Goal: Task Accomplishment & Management: Manage account settings

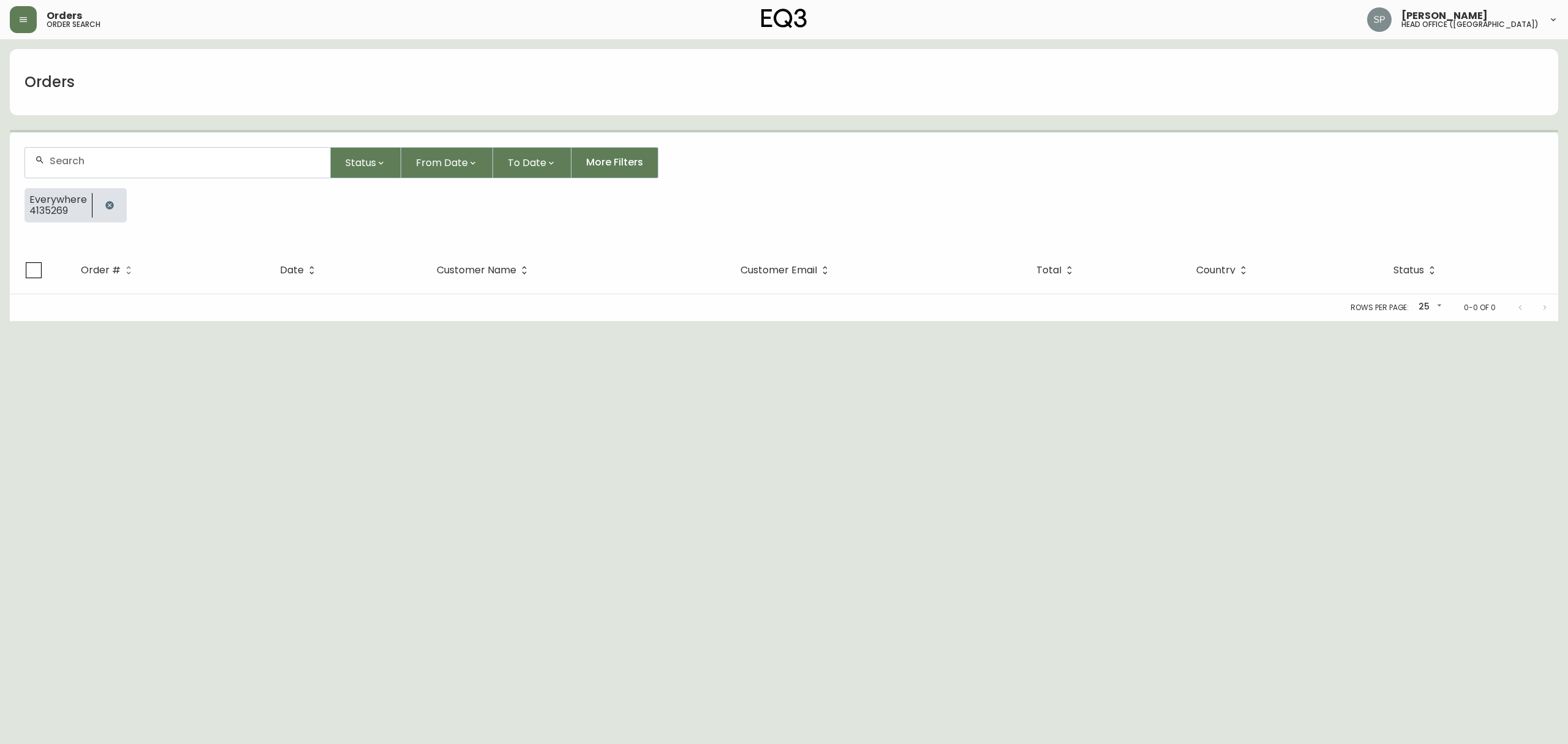
click at [151, 172] on div at bounding box center [178, 162] width 305 height 30
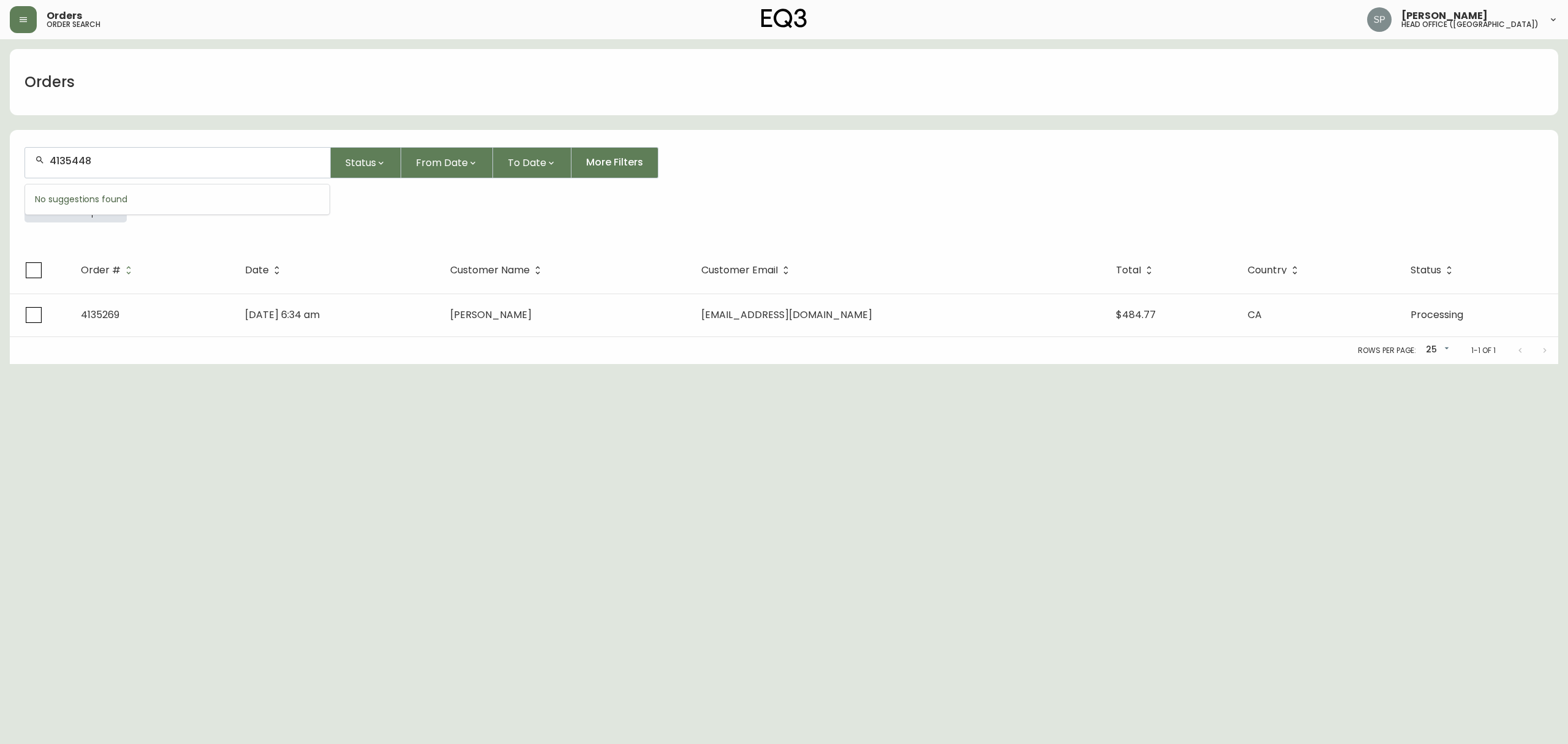
type input "4135448"
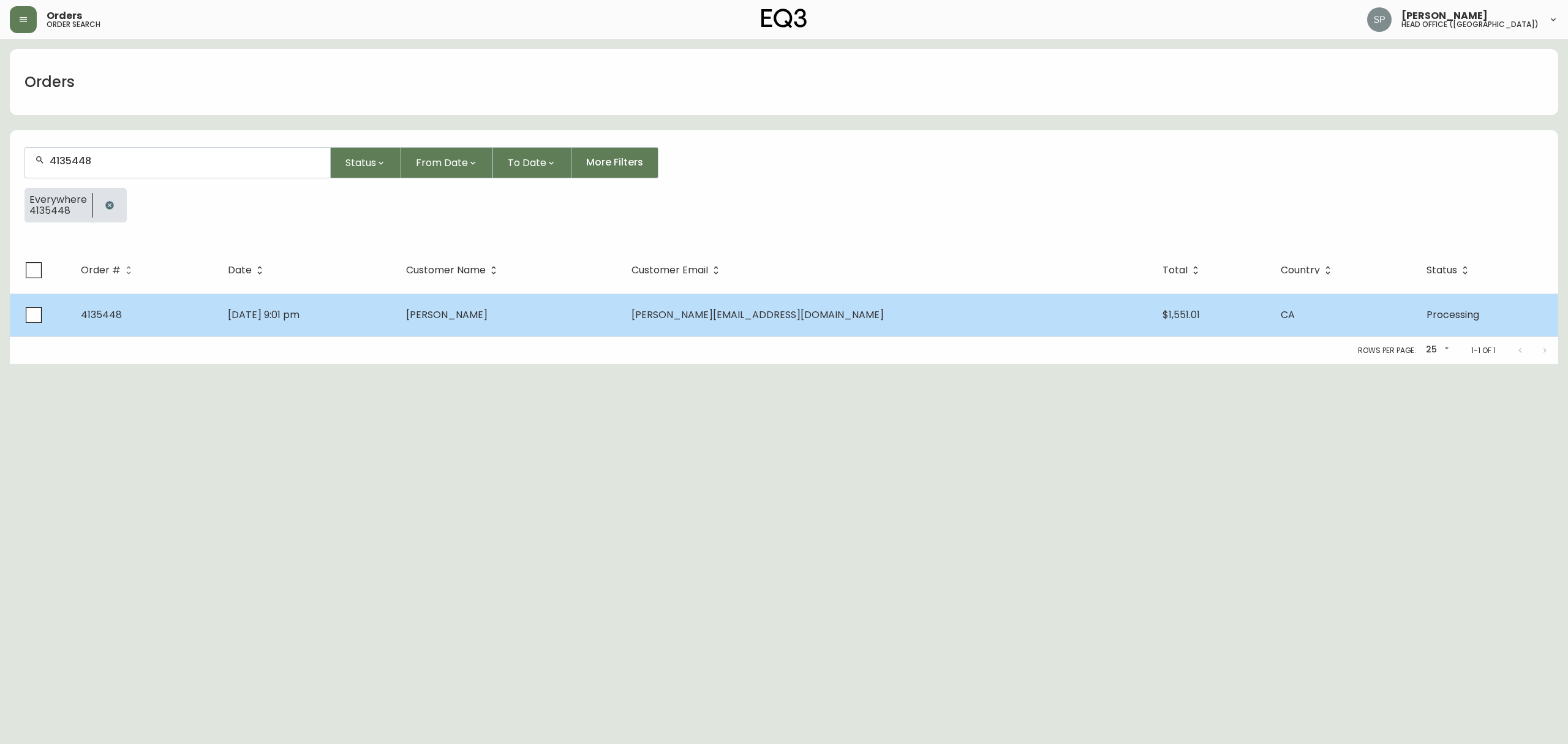
click at [396, 311] on td "[DATE] 9:01 pm" at bounding box center [307, 315] width 179 height 43
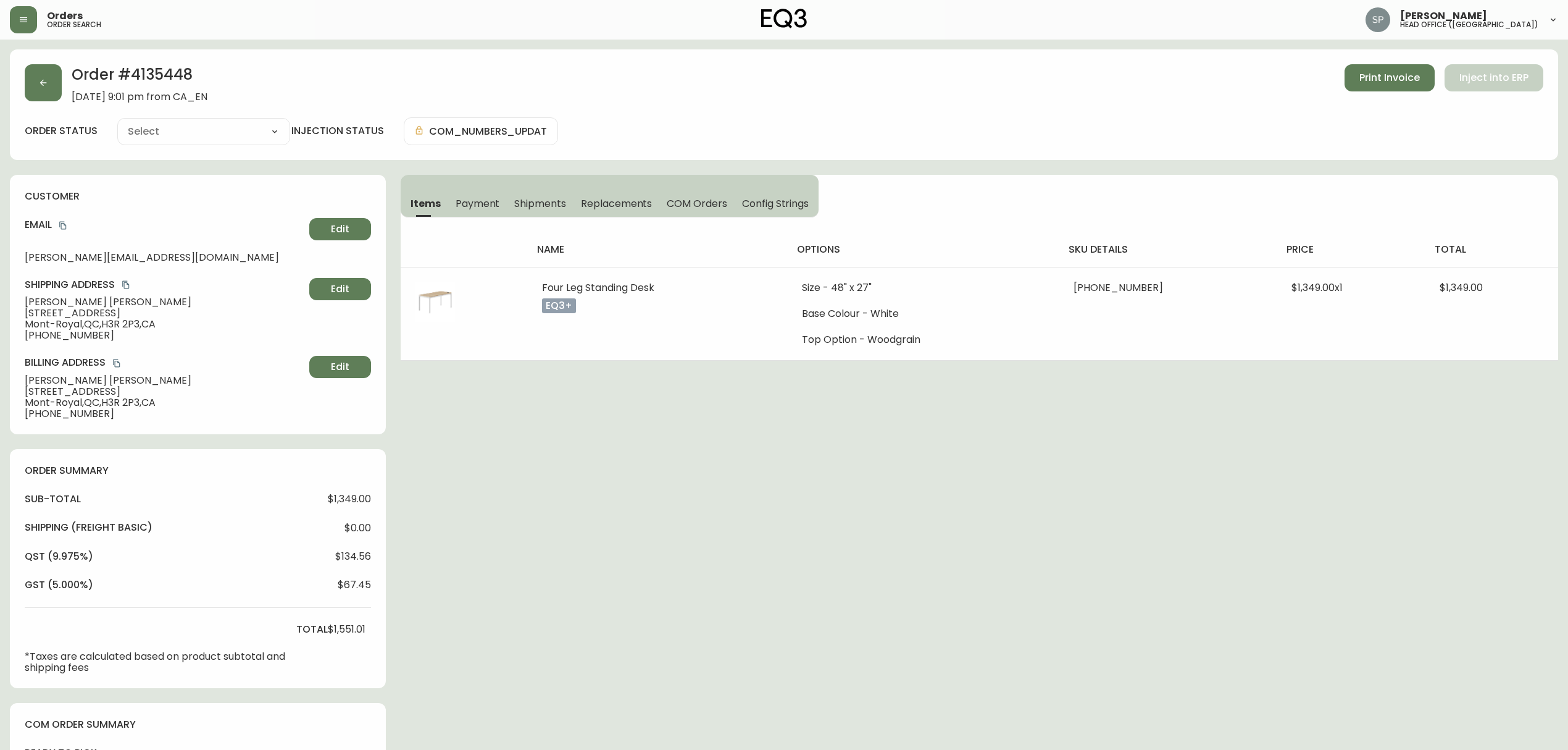
type input "Processing"
select select "PROCESSING"
click at [123, 287] on icon "copy" at bounding box center [125, 284] width 8 height 8
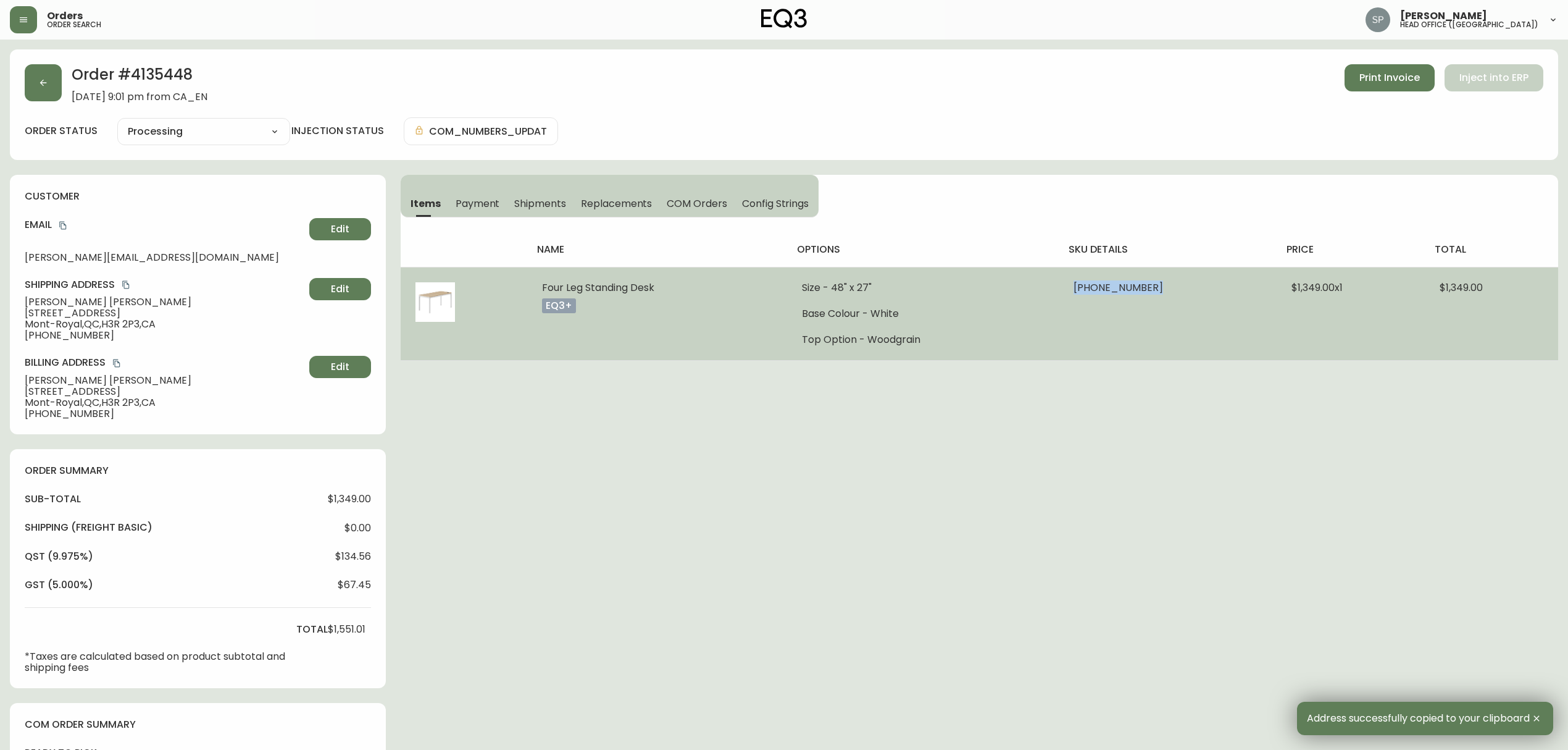
drag, startPoint x: 1066, startPoint y: 292, endPoint x: 1147, endPoint y: 298, distance: 81.2
click at [1147, 298] on td "[PHONE_NUMBER]" at bounding box center [1168, 314] width 218 height 93
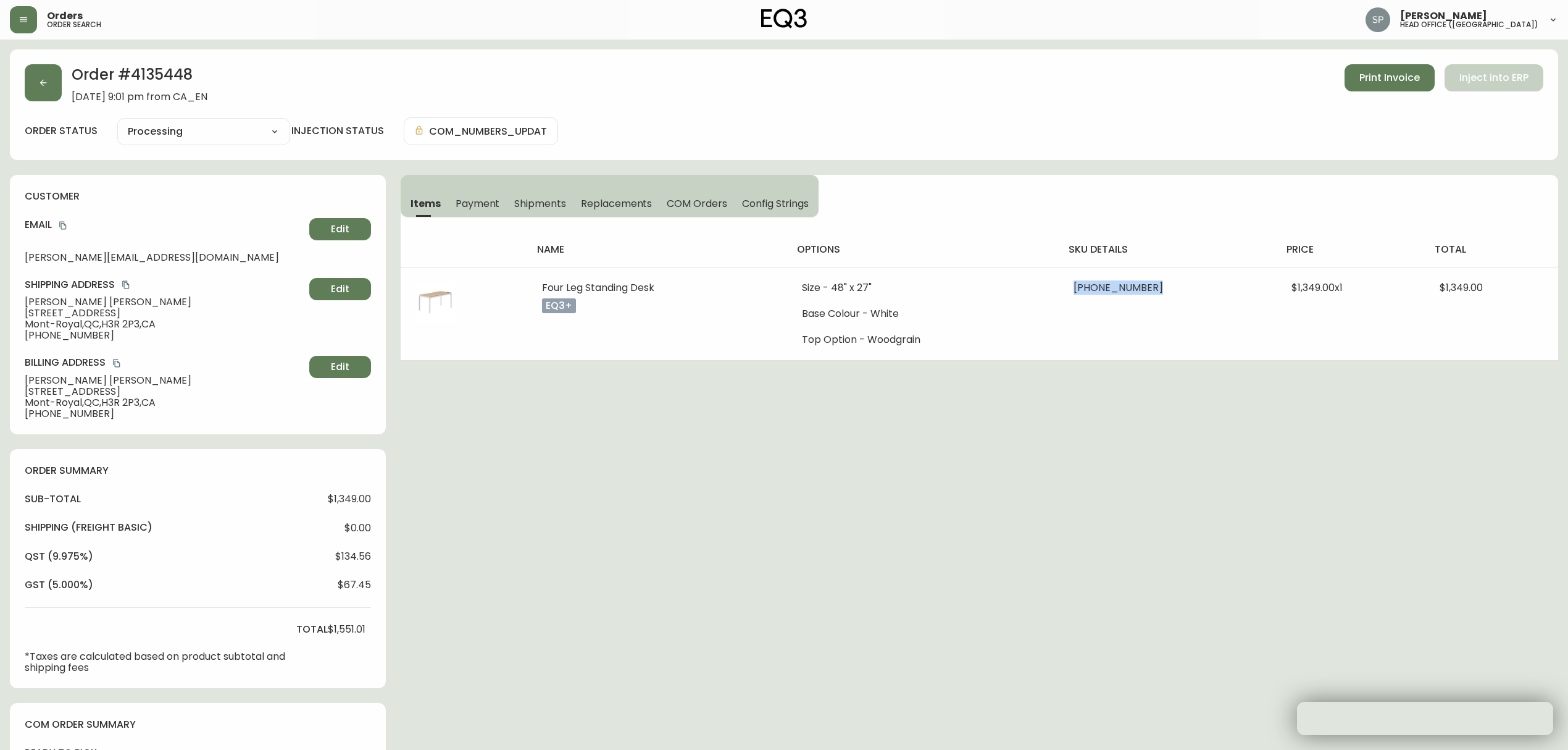
copy span "3350-2512-8048"
click at [65, 225] on icon "copy" at bounding box center [62, 225] width 6 height 8
drag, startPoint x: 1208, startPoint y: 446, endPoint x: 1225, endPoint y: 444, distance: 17.1
click at [1207, 446] on div "Order # 4135448 [DATE] 9:01 pm from CA_EN Print Invoice Inject into ERP order s…" at bounding box center [784, 531] width 1549 height 964
click at [40, 94] on button "button" at bounding box center [43, 82] width 37 height 38
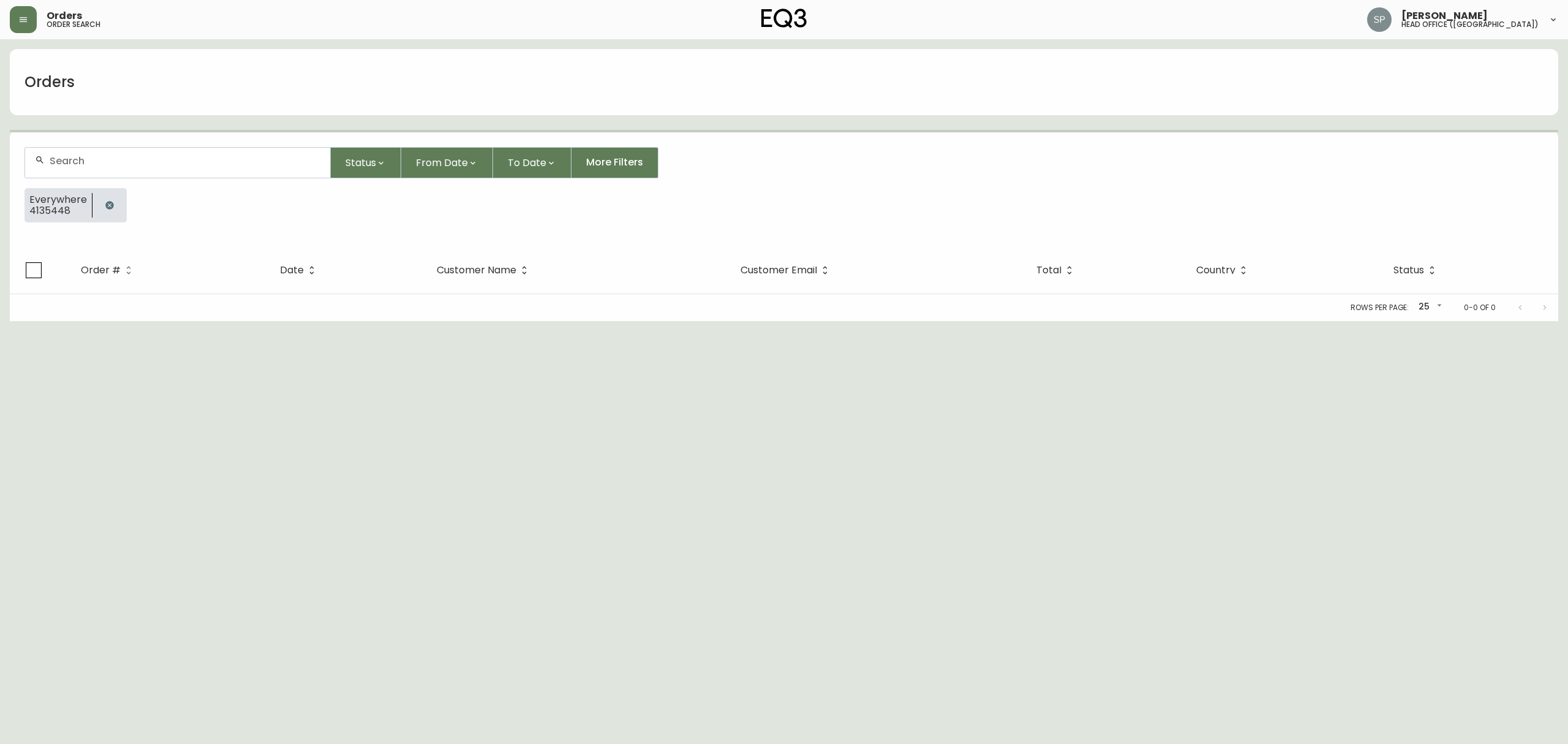
click at [172, 153] on div at bounding box center [178, 162] width 305 height 30
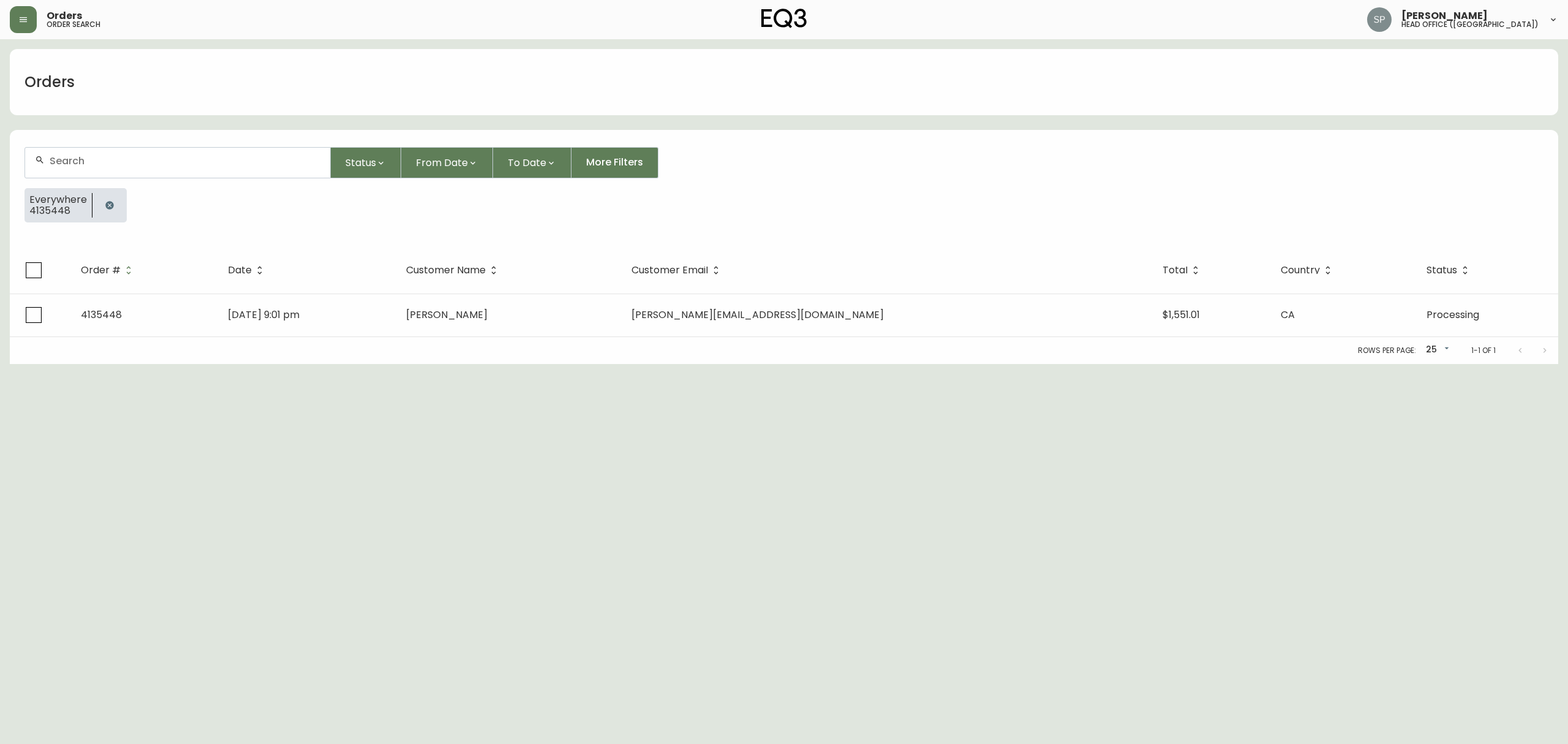
paste input "4135448"
type input "4135448"
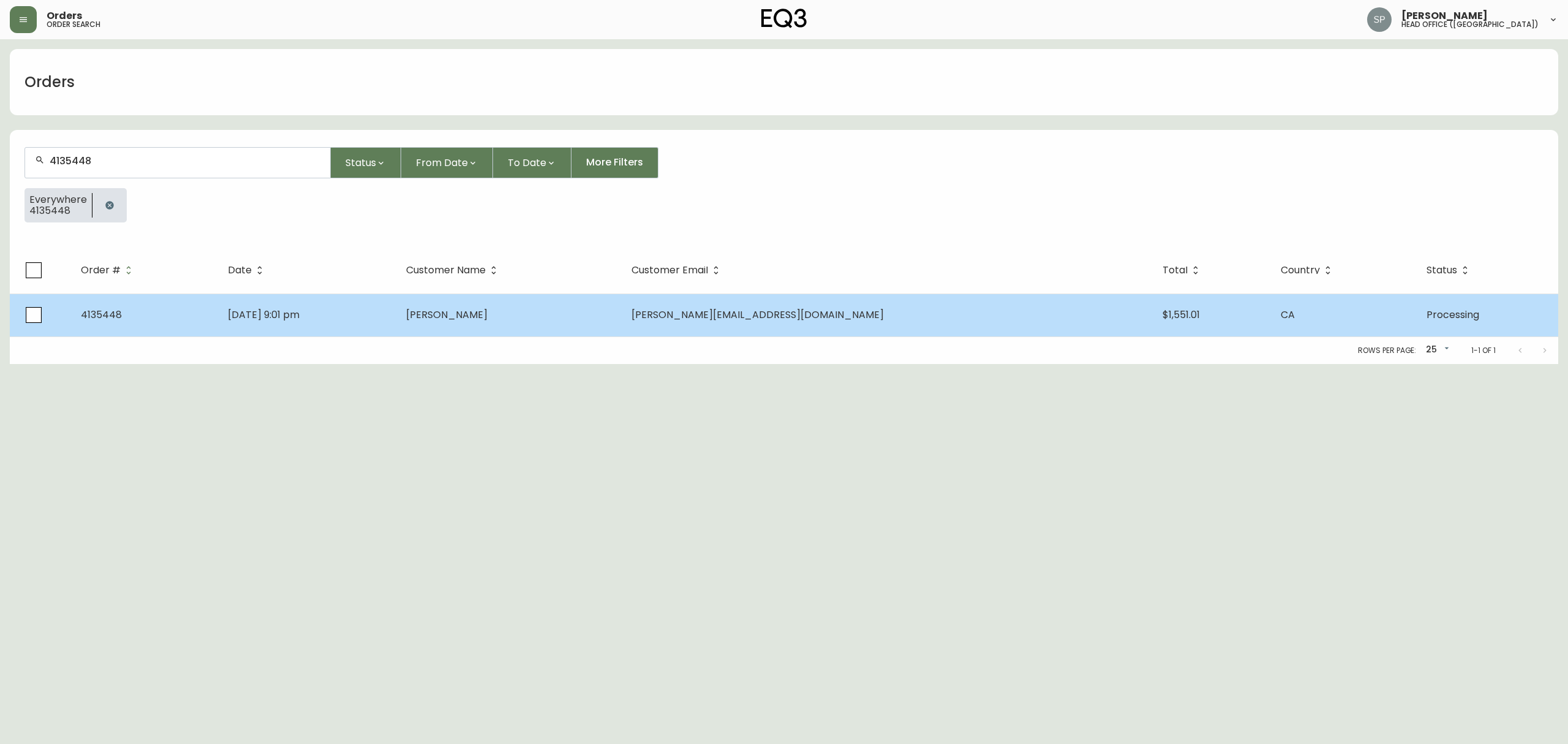
click at [307, 325] on td "[DATE] 9:01 pm" at bounding box center [307, 315] width 179 height 43
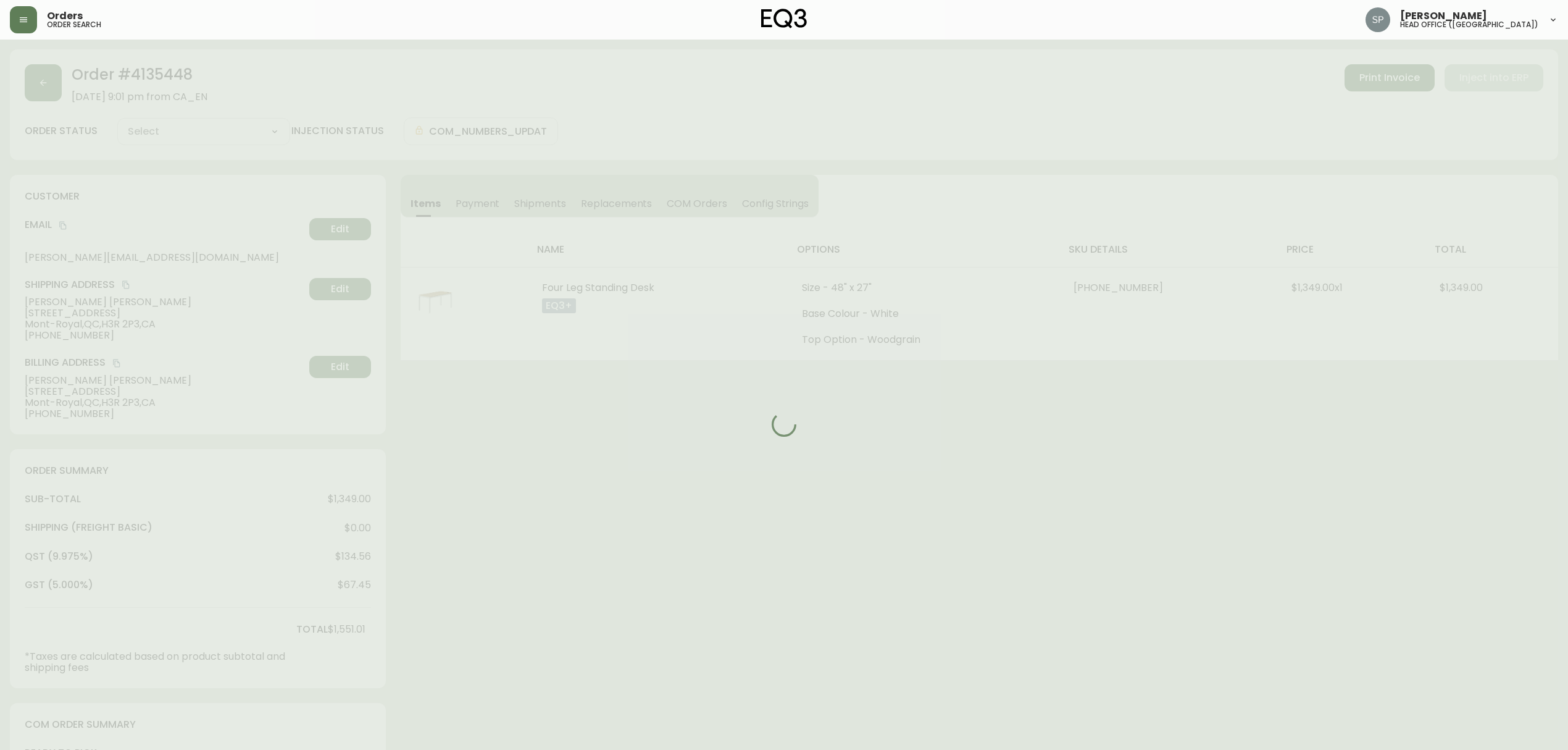
type input "Processing"
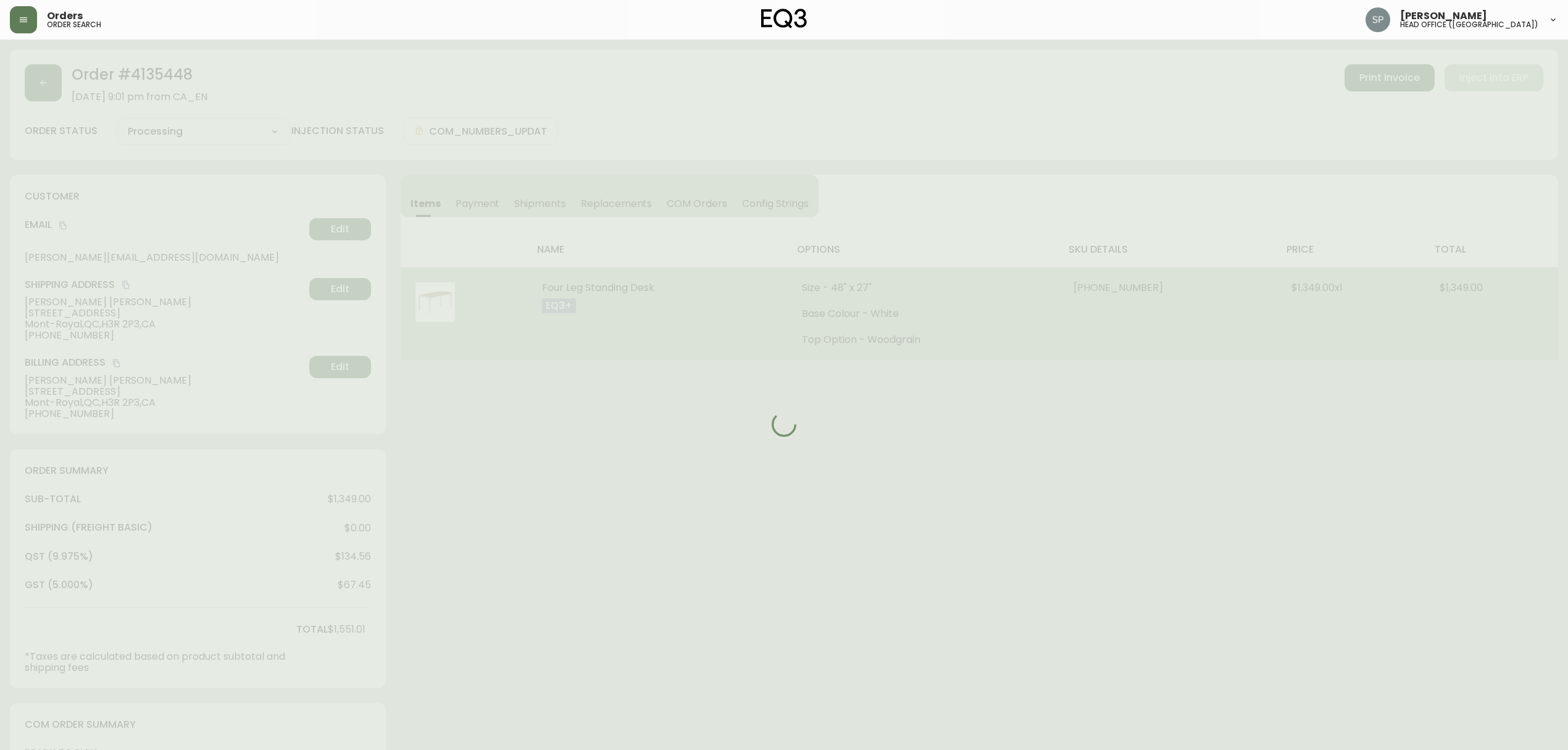
select select "PROCESSING"
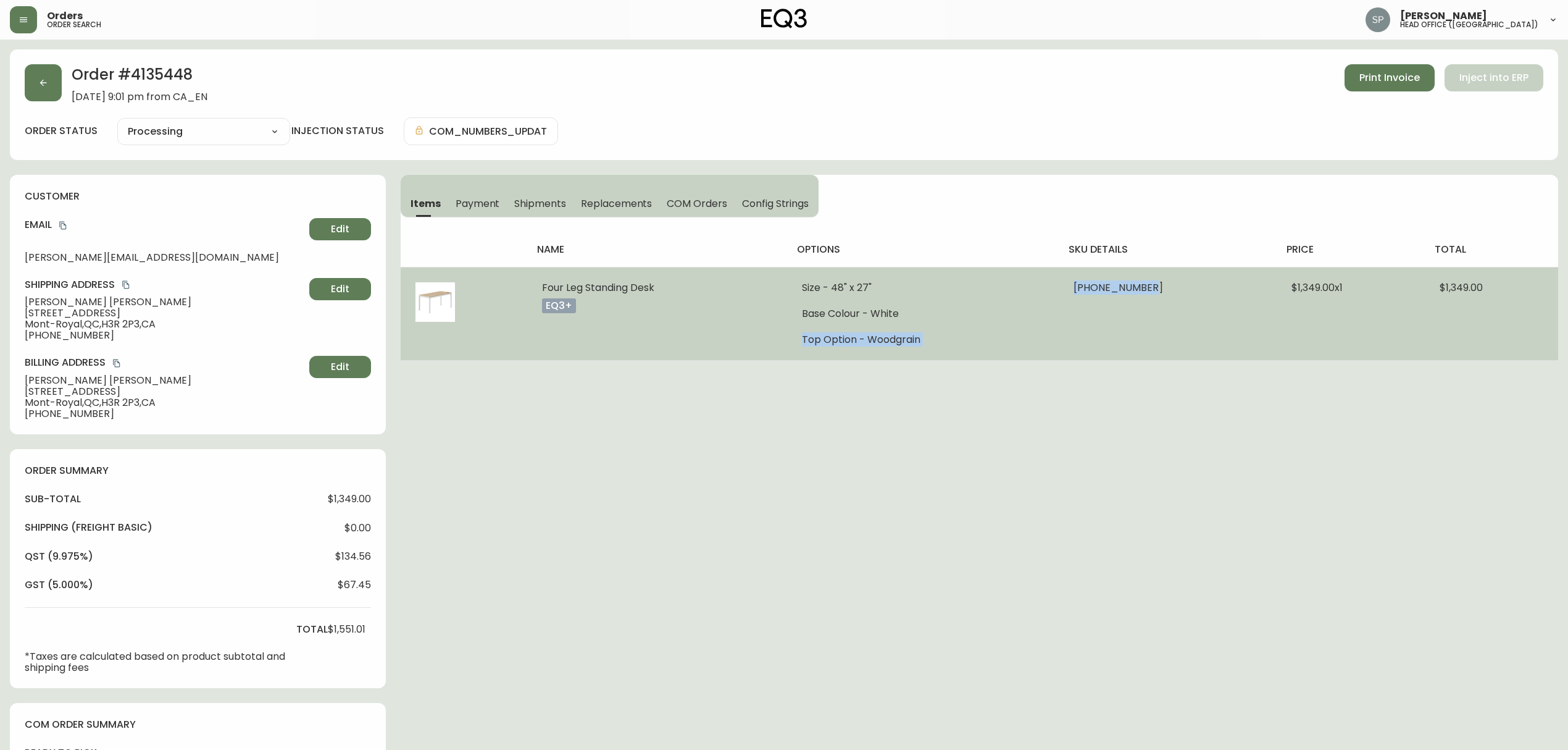
drag, startPoint x: 1136, startPoint y: 300, endPoint x: 1144, endPoint y: 293, distance: 10.6
click at [1144, 293] on tr "Four Leg Standing Desk eq3+ Size - 48" x 27" Base Colour - White Top Option - W…" at bounding box center [979, 314] width 1157 height 93
click at [1147, 307] on td "[PHONE_NUMBER]" at bounding box center [1168, 314] width 218 height 93
drag, startPoint x: 1145, startPoint y: 289, endPoint x: 1067, endPoint y: 294, distance: 78.2
click at [1073, 294] on span "[PHONE_NUMBER]" at bounding box center [1118, 288] width 90 height 15
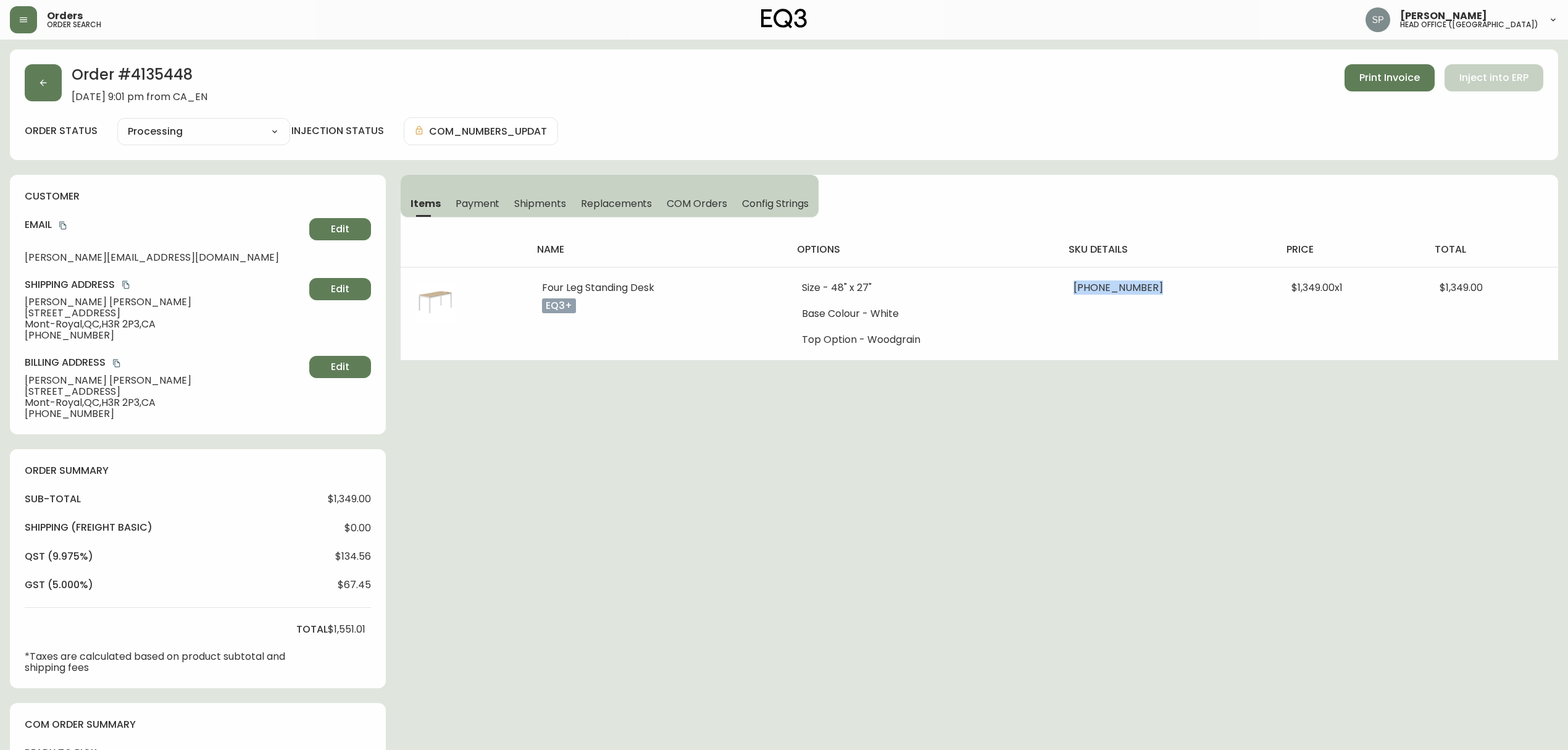
copy span "3350-2512-8048"
drag, startPoint x: 94, startPoint y: 298, endPoint x: 0, endPoint y: 306, distance: 94.3
click at [0, 306] on main "Order # 4135448 [DATE] 9:01 pm from CA_EN Print Invoice Inject into ERP order s…" at bounding box center [784, 526] width 1568 height 973
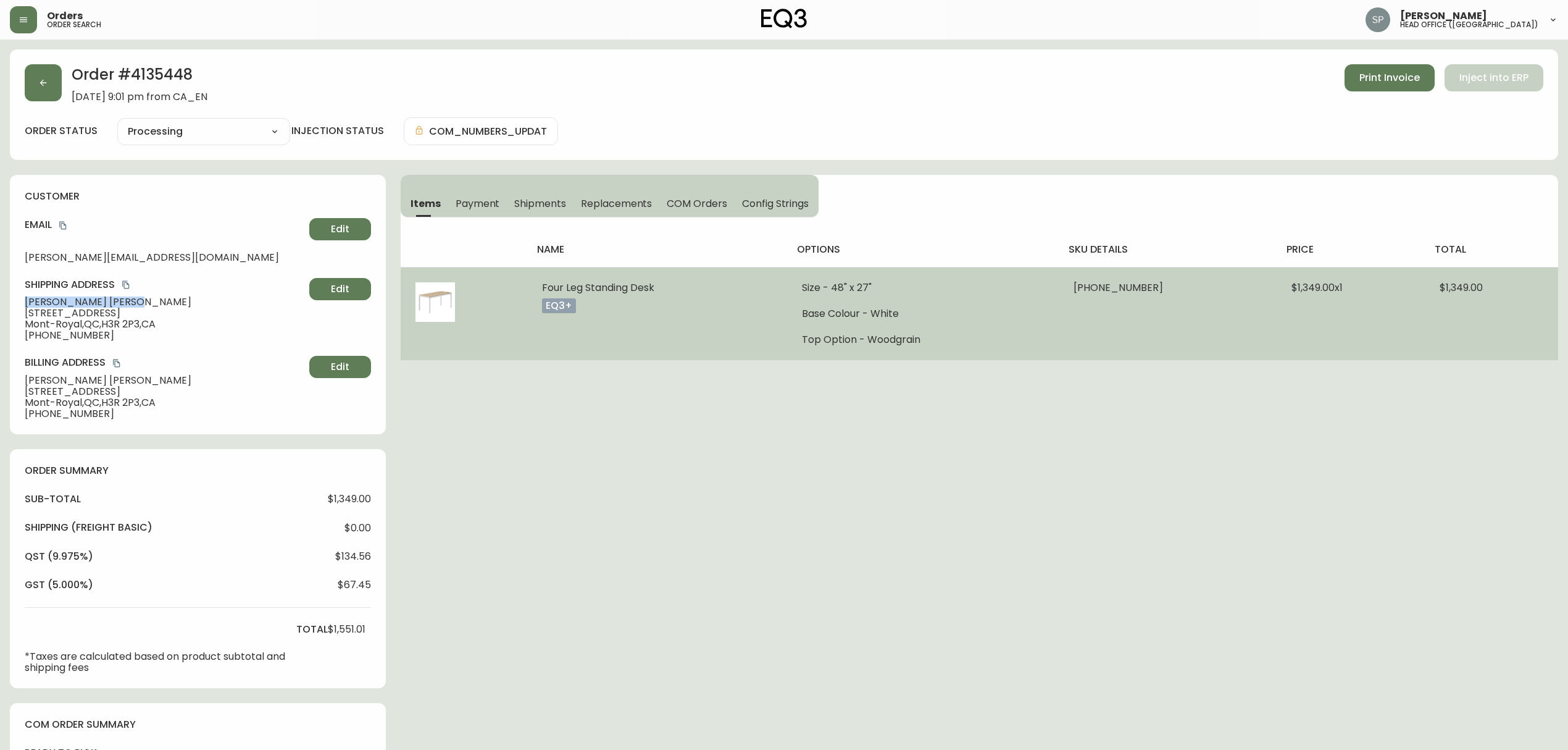
copy span "[PERSON_NAME]"
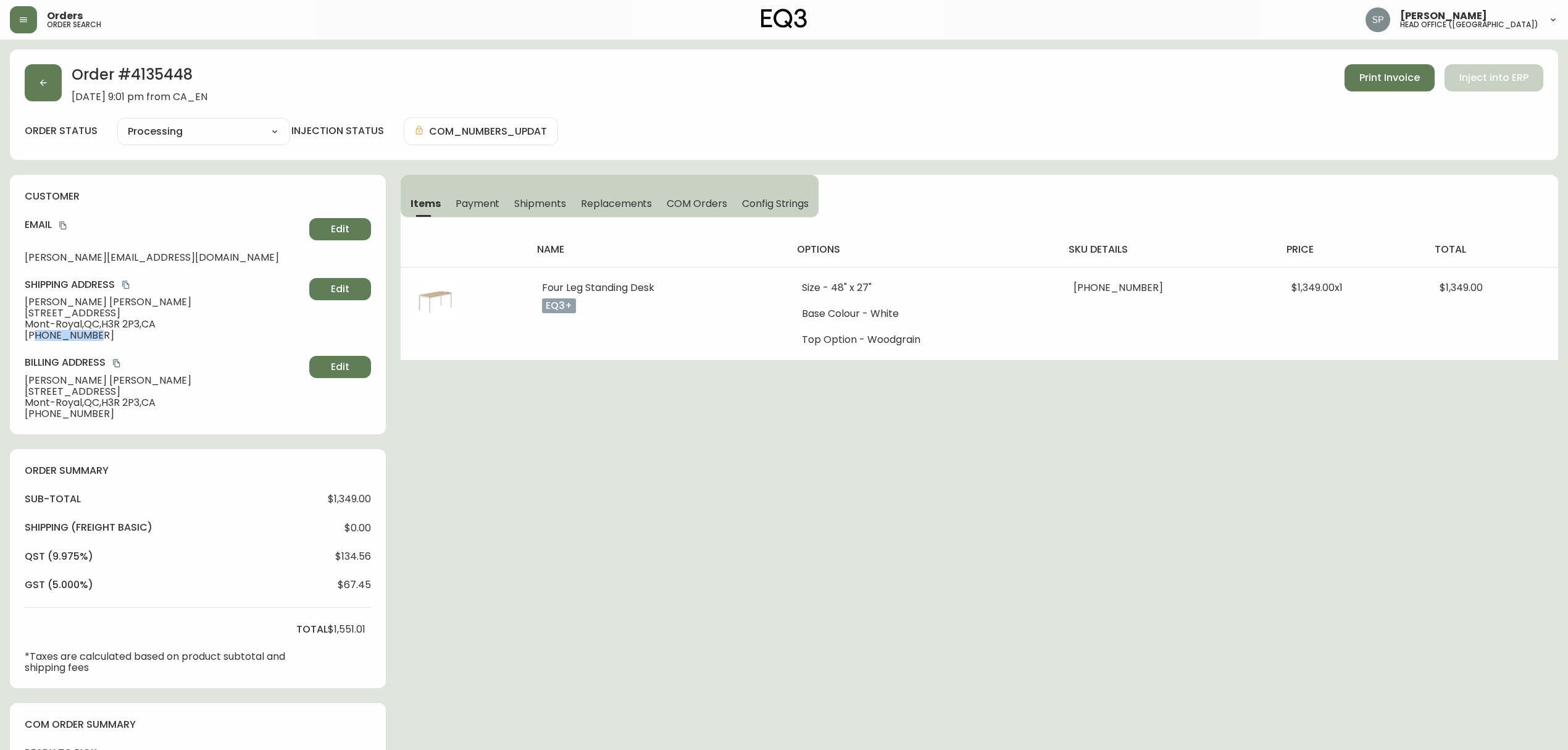
drag, startPoint x: 102, startPoint y: 342, endPoint x: 36, endPoint y: 341, distance: 66.0
click at [36, 341] on div "customer Email [PERSON_NAME][EMAIL_ADDRESS][DOMAIN_NAME] Edit Shipping Address …" at bounding box center [197, 305] width 376 height 260
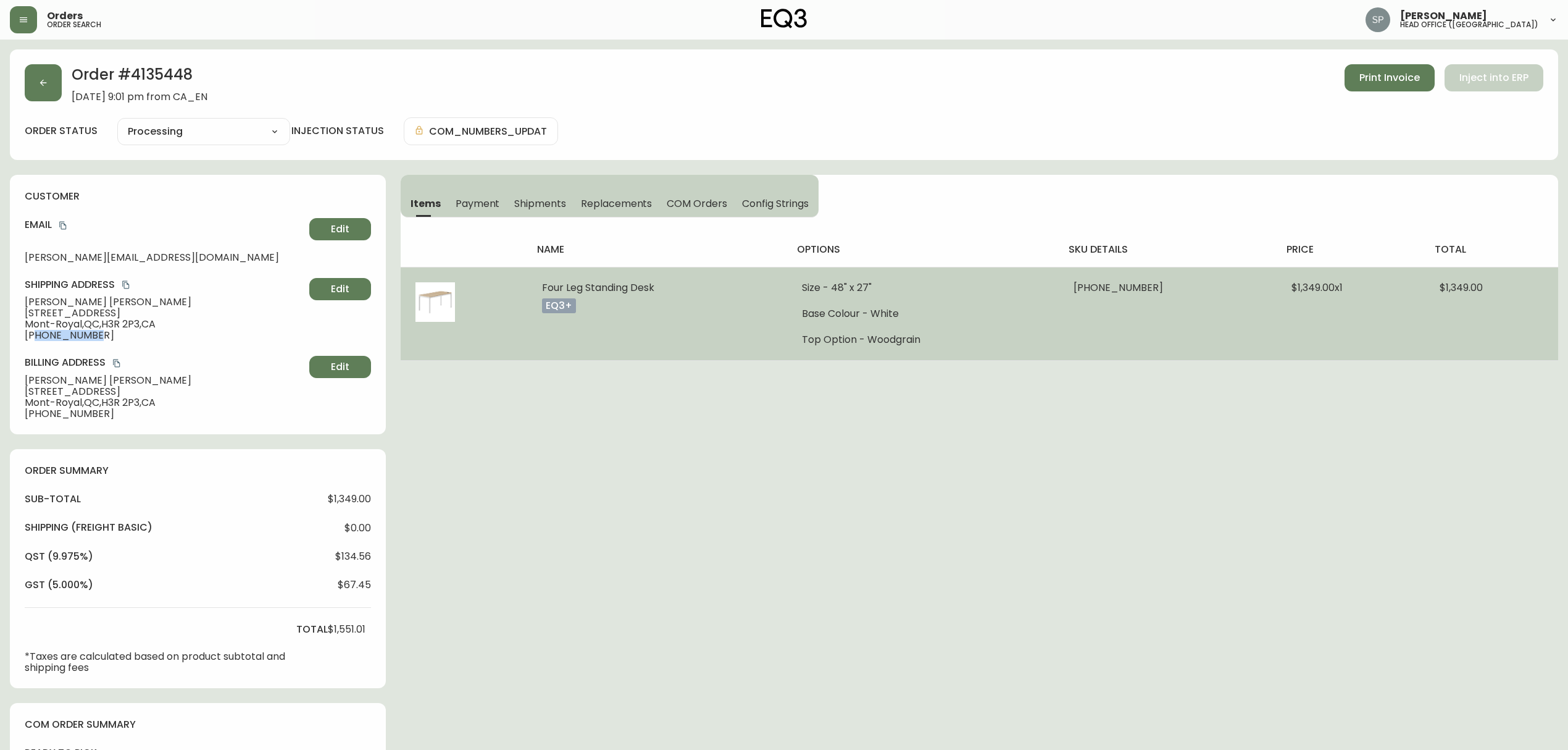
copy span "5149093665"
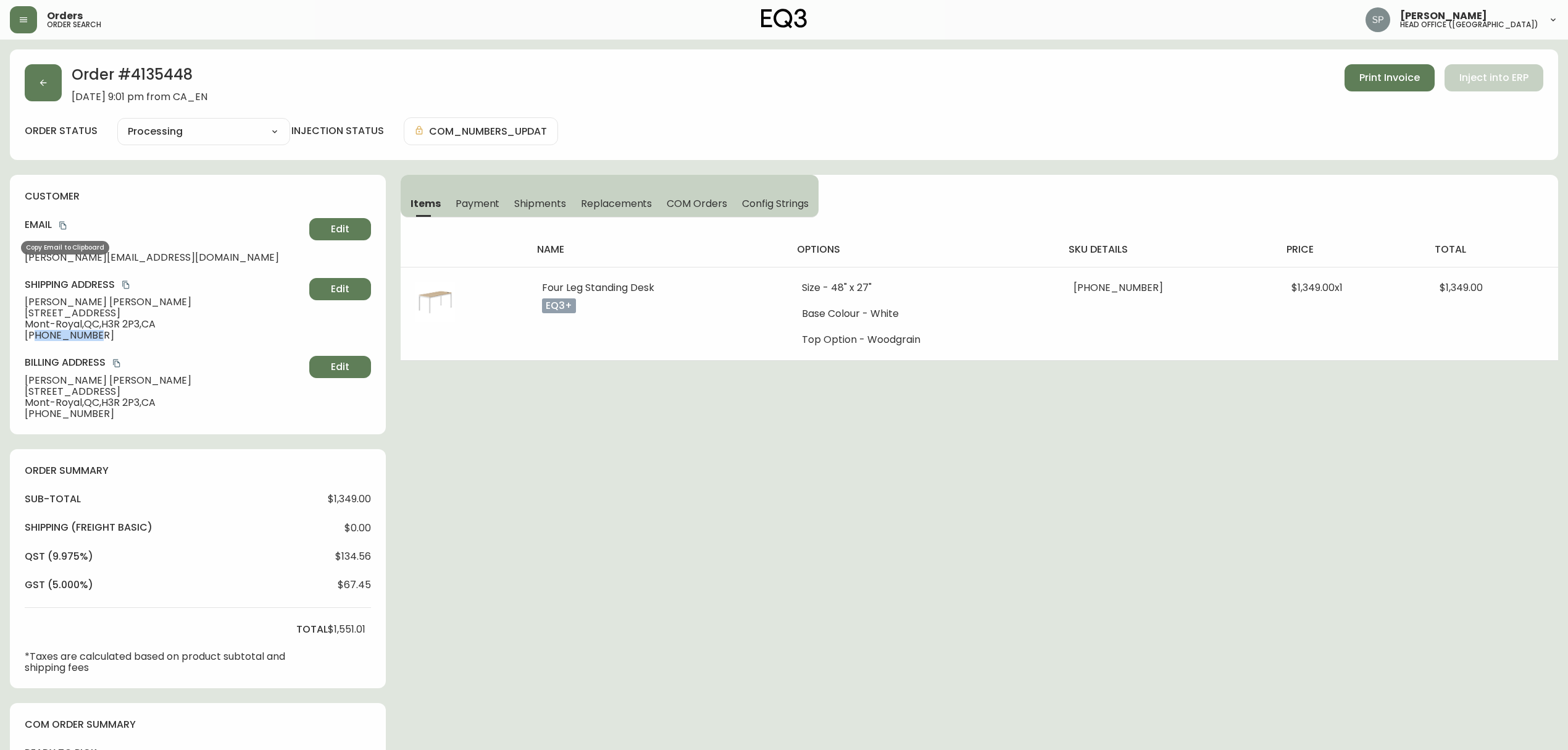
click at [63, 225] on icon "copy" at bounding box center [62, 225] width 8 height 8
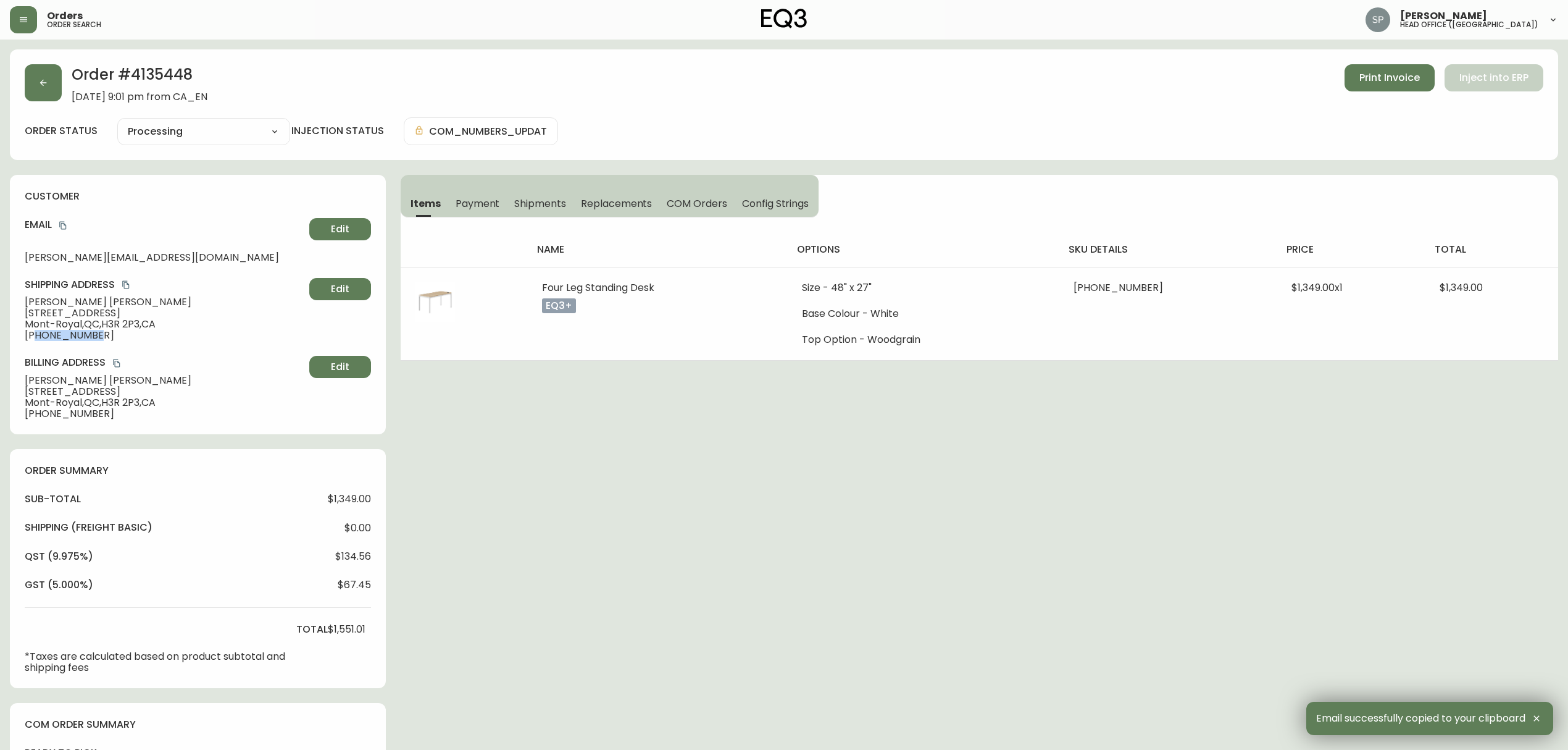
drag, startPoint x: 144, startPoint y: 317, endPoint x: 4, endPoint y: 317, distance: 140.0
click at [4, 317] on main "Order # 4135448 [DATE] 9:01 pm from CA_EN Print Invoice Inject into ERP order s…" at bounding box center [784, 526] width 1568 height 973
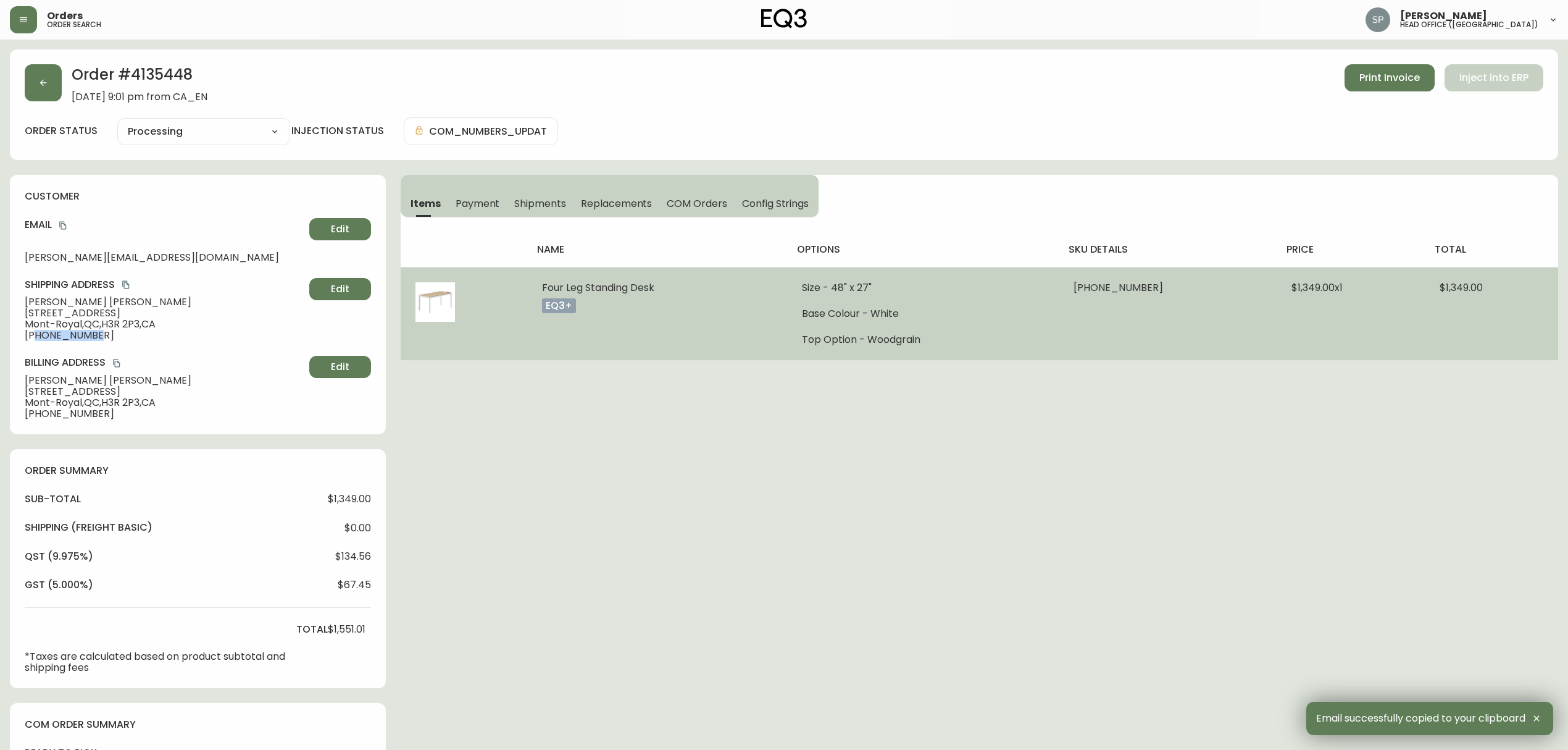
copy span "[STREET_ADDRESS]"
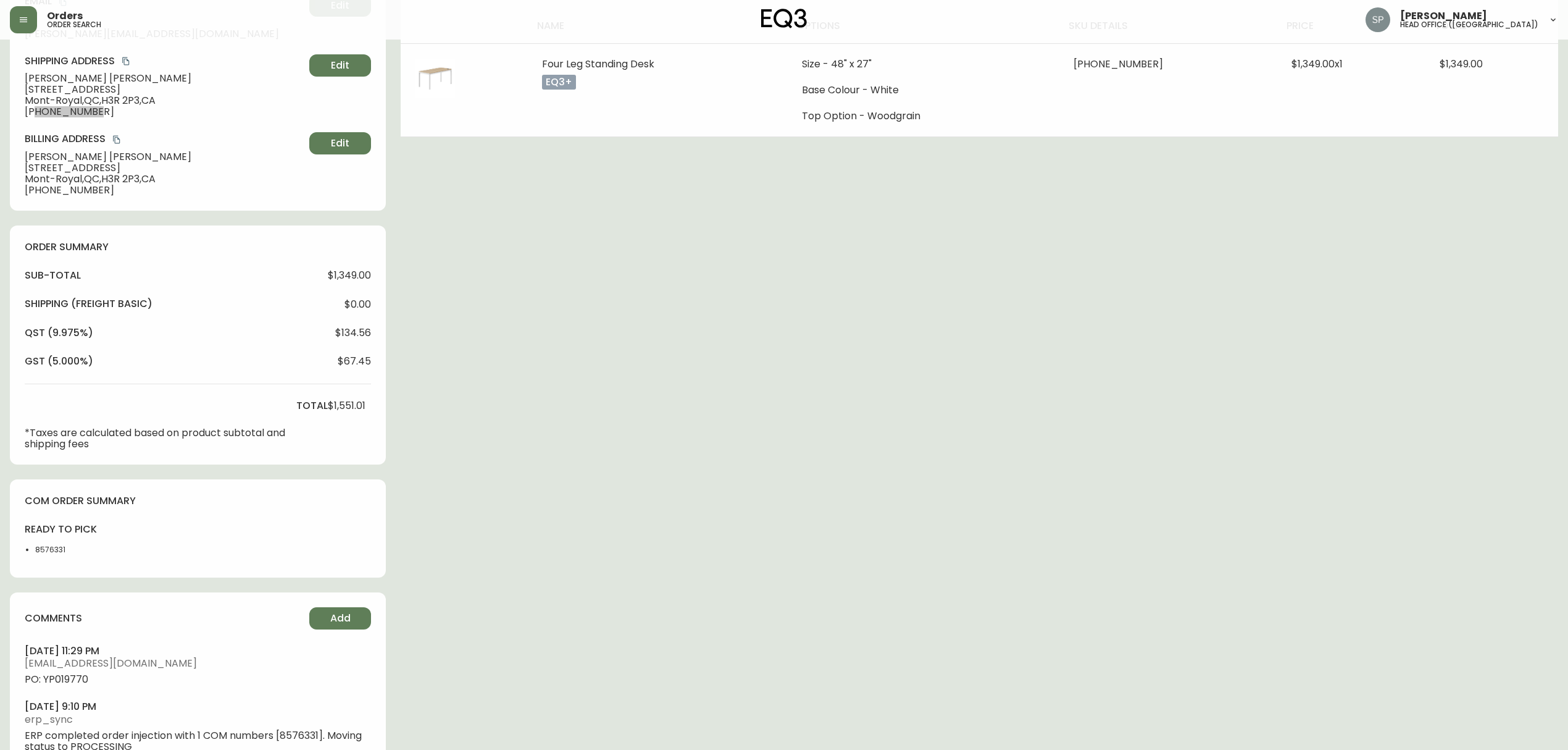
scroll to position [262, 0]
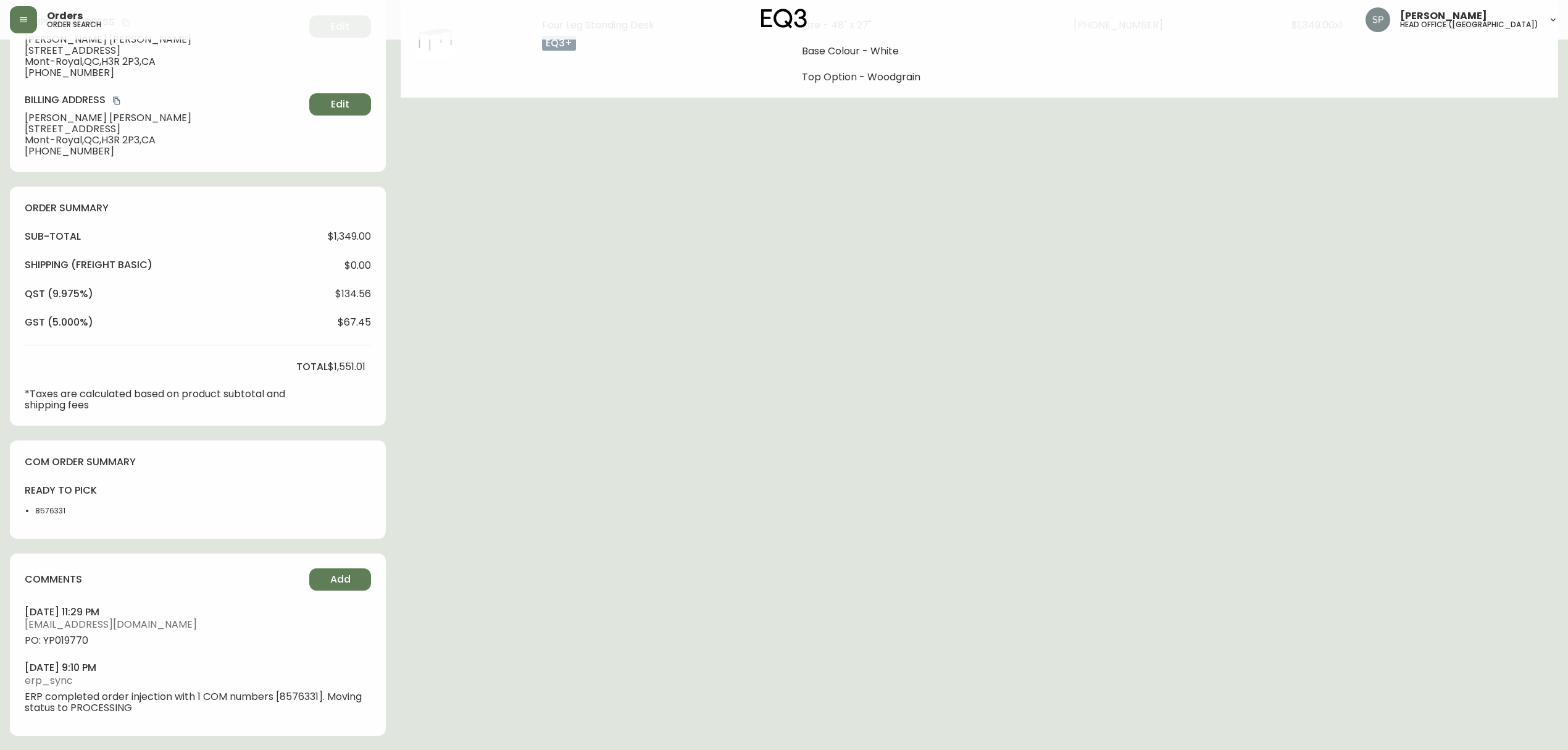
click at [58, 507] on li "8576331" at bounding box center [67, 510] width 65 height 11
copy li "8576331"
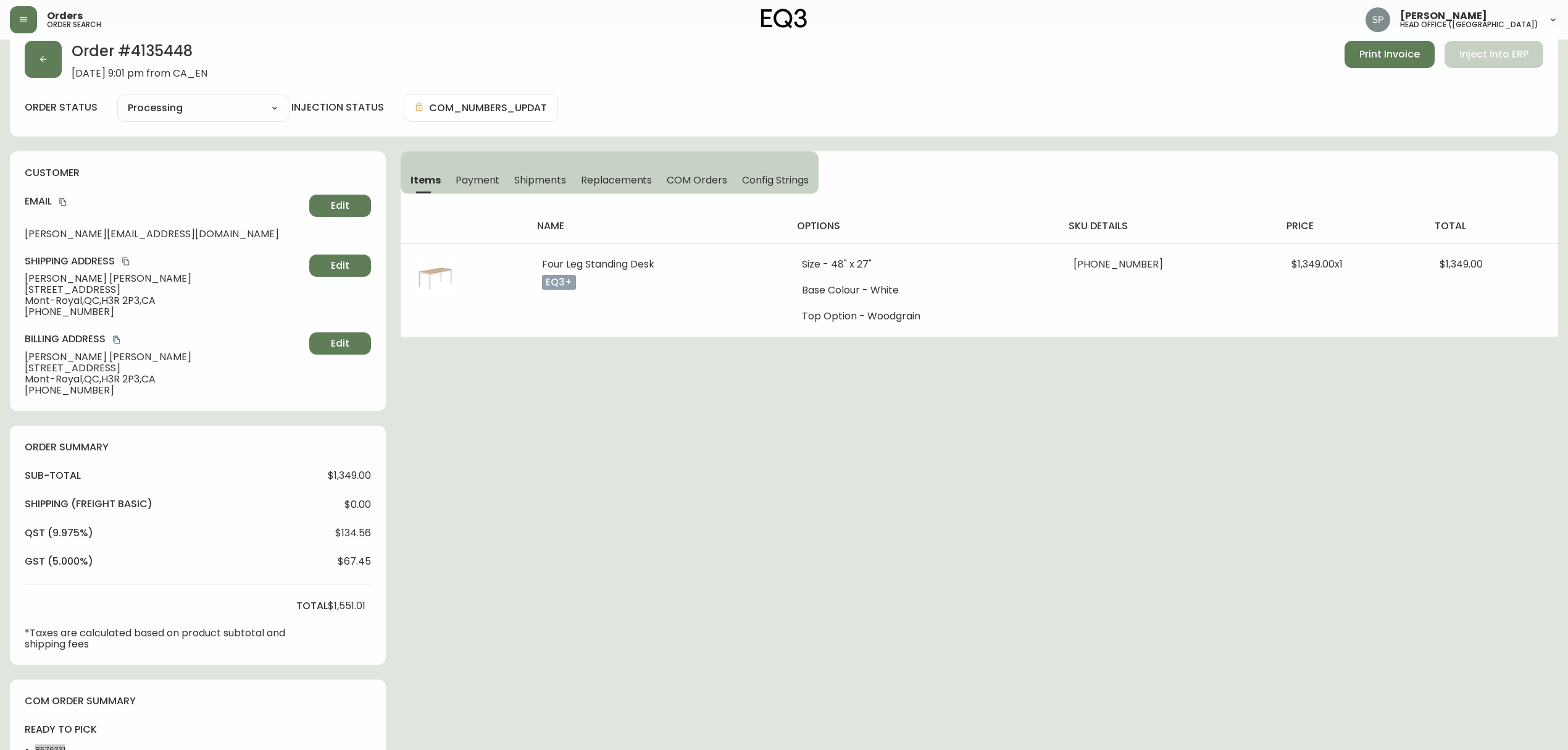
scroll to position [16, 0]
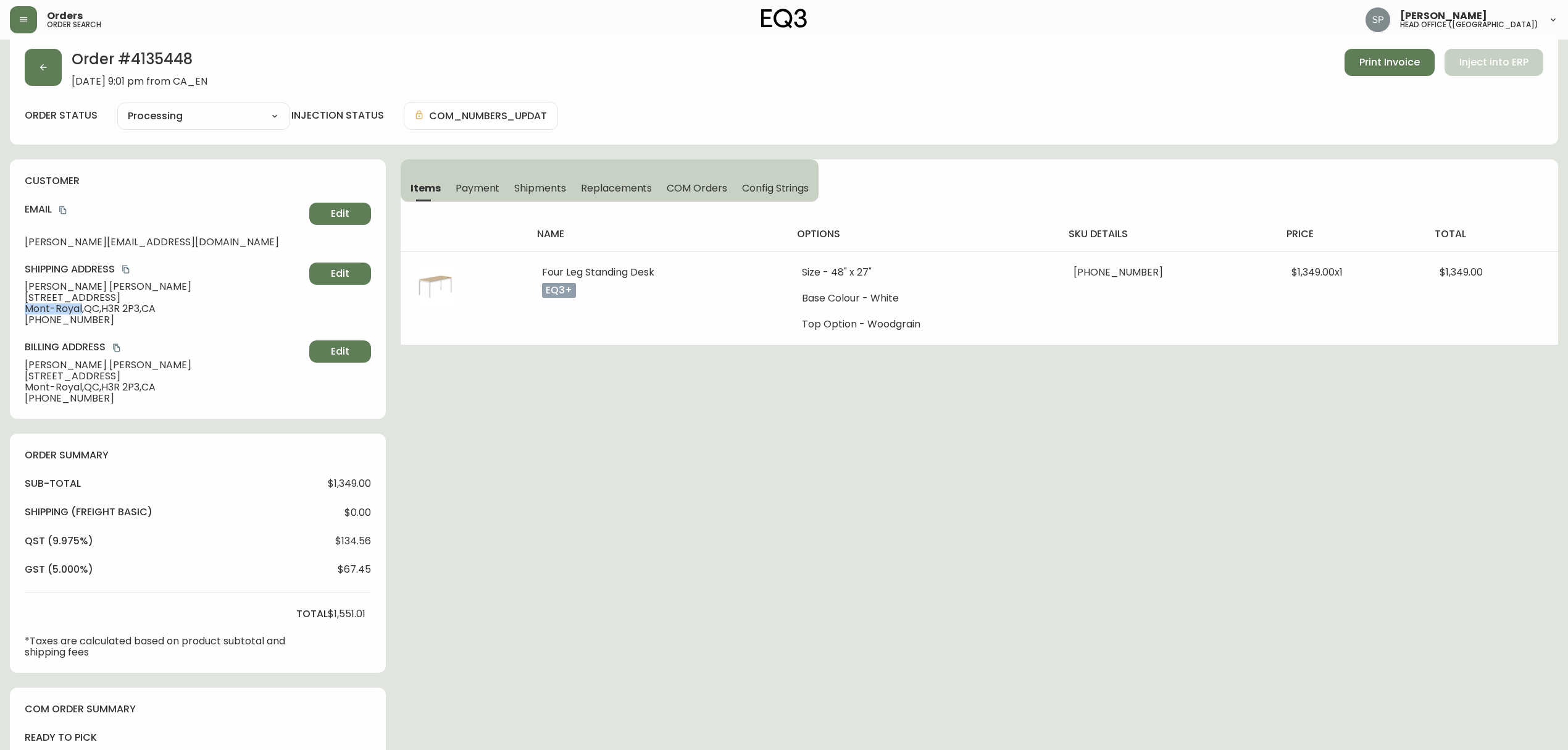
drag, startPoint x: 81, startPoint y: 309, endPoint x: 0, endPoint y: 314, distance: 81.2
click at [0, 314] on main "Order # 4135448 [DATE] 9:01 pm from CA_EN Print Invoice Inject into ERP order s…" at bounding box center [784, 510] width 1568 height 973
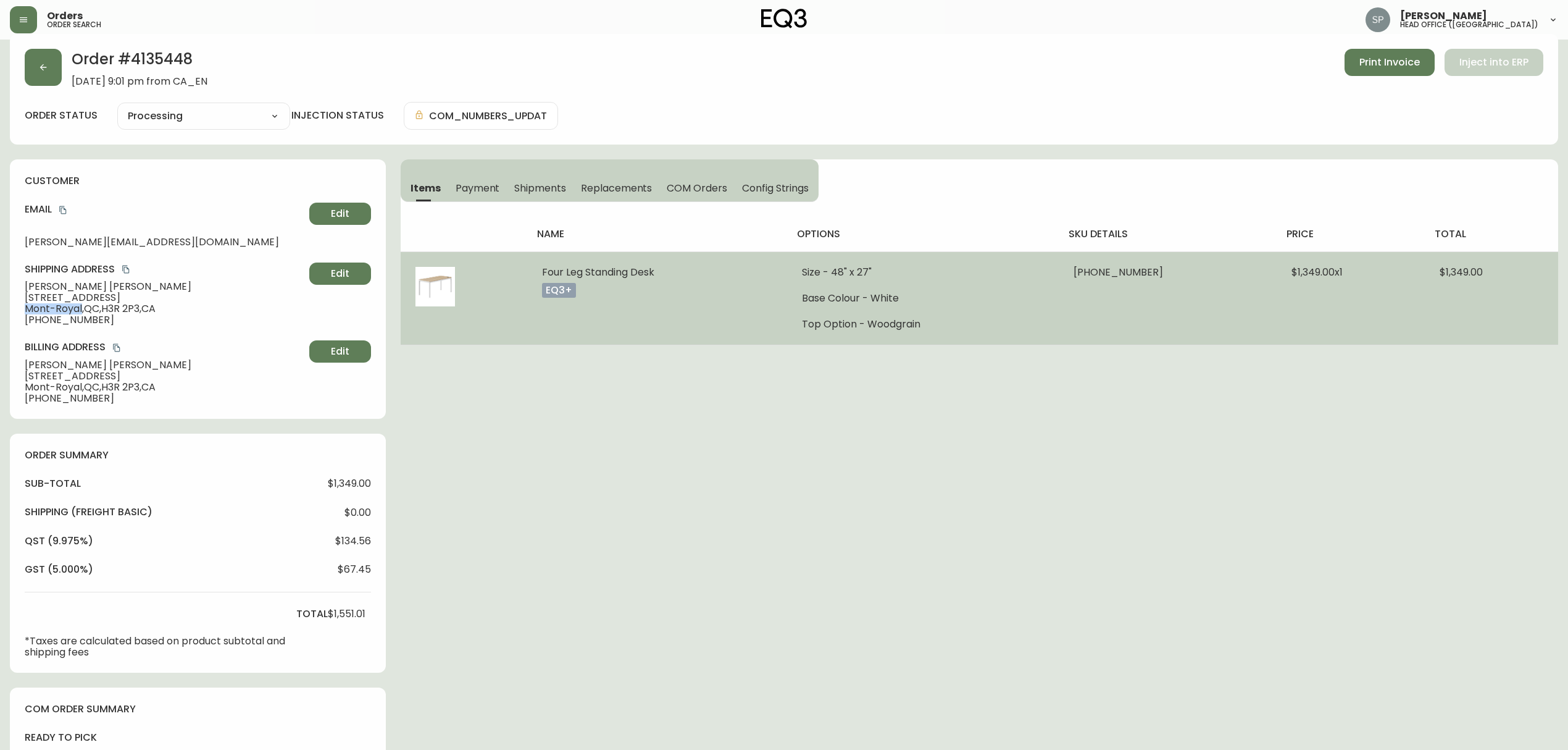
copy span "Mont-Royal"
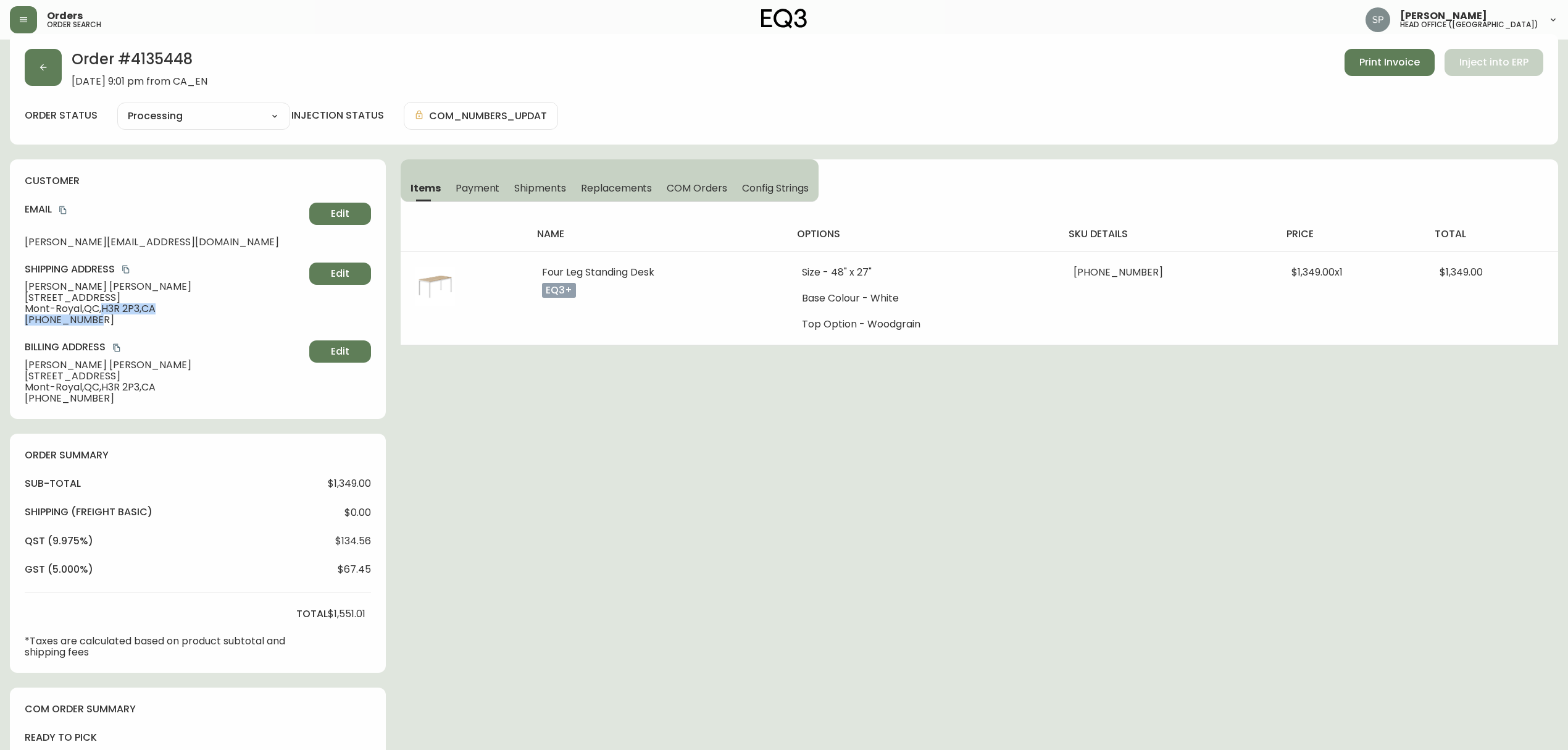
drag, startPoint x: 103, startPoint y: 311, endPoint x: 138, endPoint y: 315, distance: 35.2
click at [138, 315] on div "Shipping Address [PERSON_NAME] [STREET_ADDRESS] [PHONE_NUMBER] Edit" at bounding box center [197, 294] width 347 height 63
click at [142, 314] on span "[GEOGRAPHIC_DATA] 2P3 , [GEOGRAPHIC_DATA]" at bounding box center [165, 309] width 280 height 11
drag, startPoint x: 144, startPoint y: 310, endPoint x: 110, endPoint y: 312, distance: 34.1
click at [110, 312] on span "[GEOGRAPHIC_DATA] 2P3 , [GEOGRAPHIC_DATA]" at bounding box center [165, 309] width 280 height 11
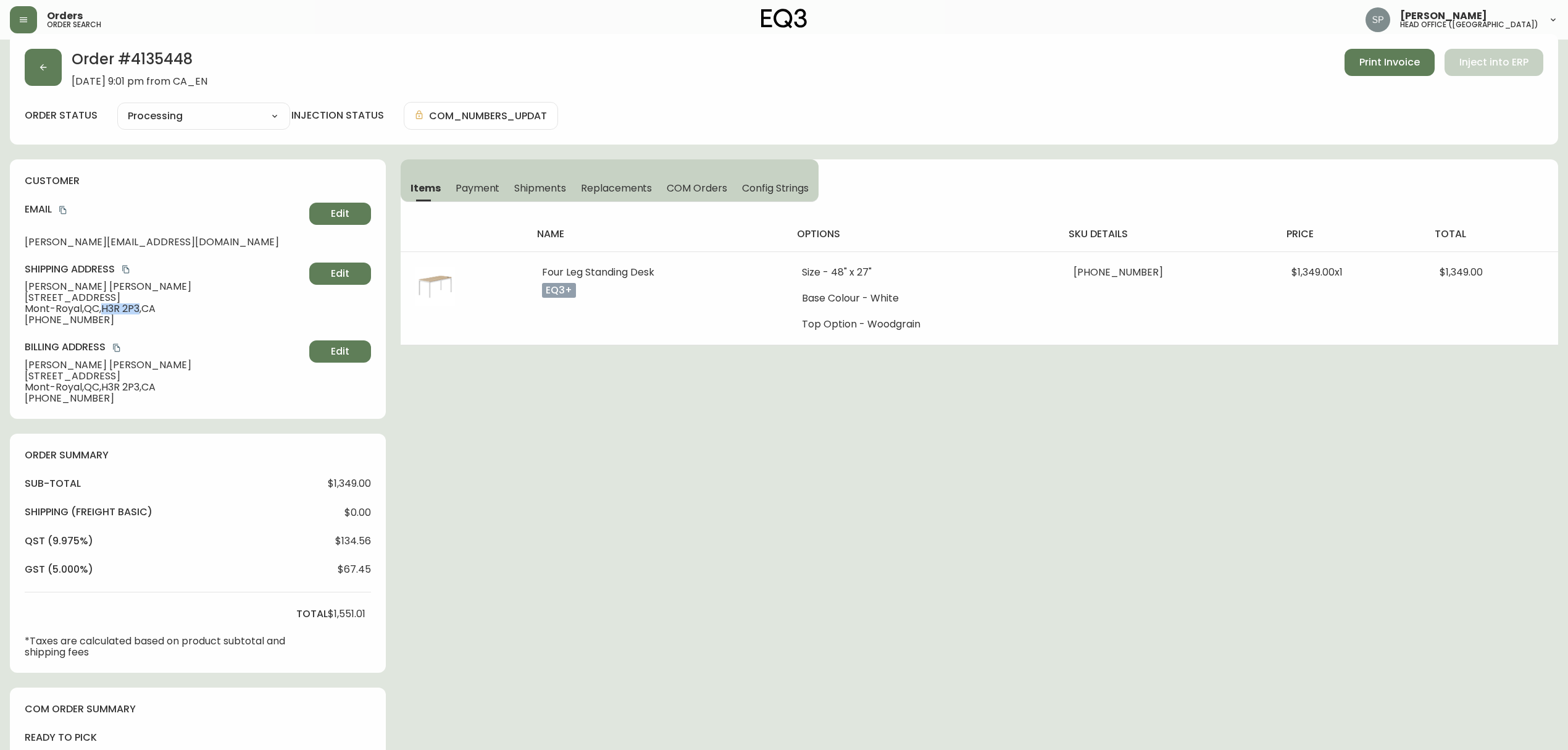
copy span "H3R 2P3"
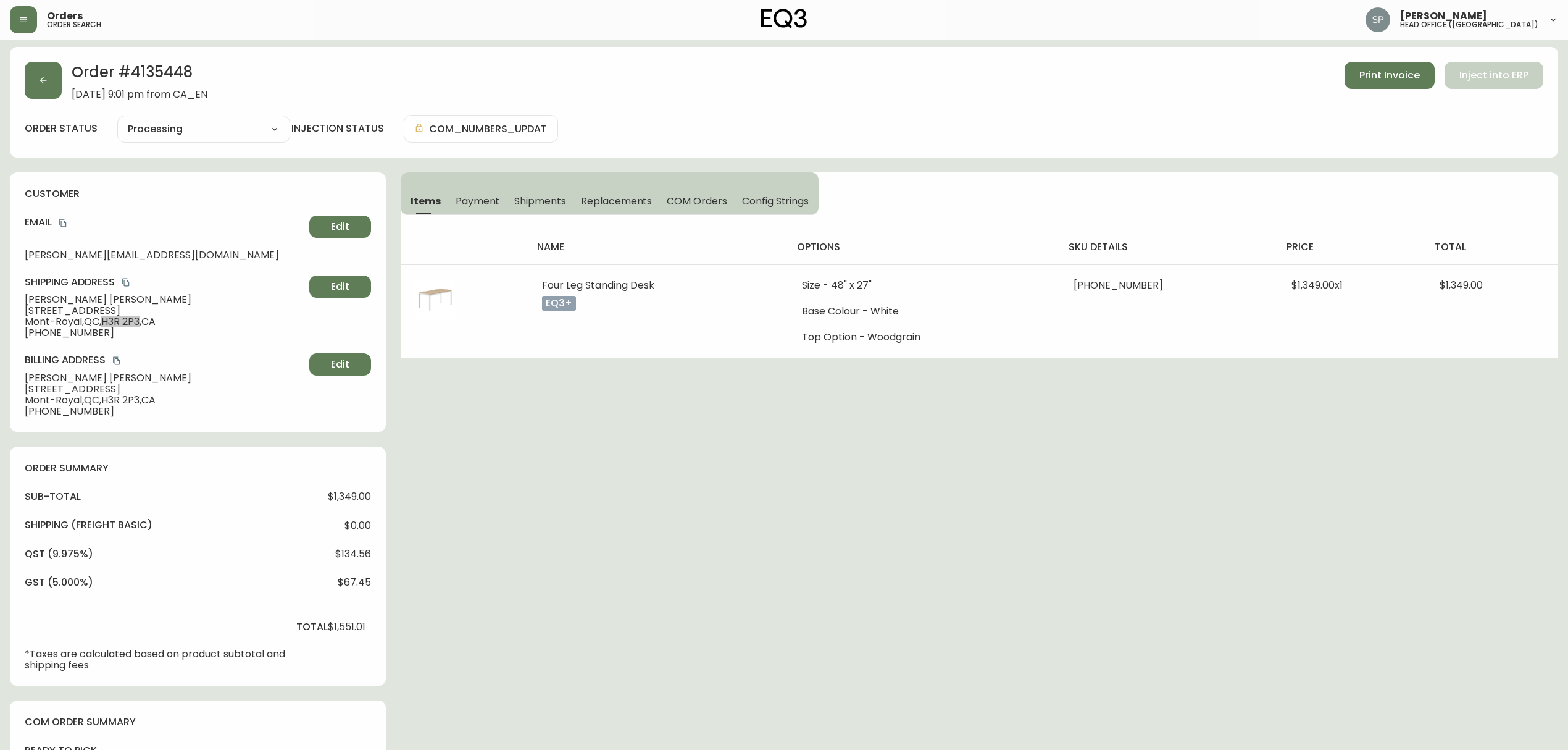
scroll to position [0, 0]
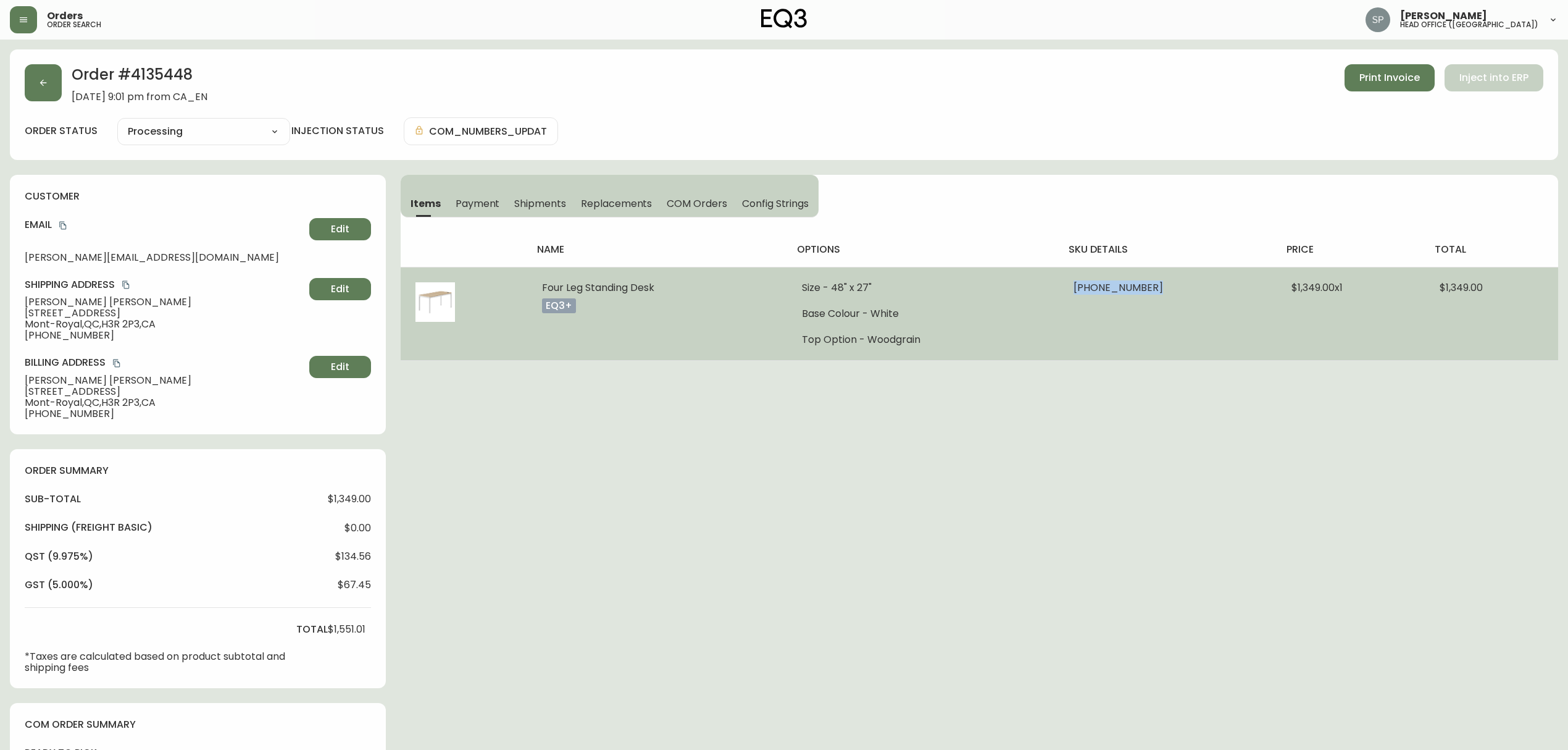
drag, startPoint x: 1061, startPoint y: 295, endPoint x: 1145, endPoint y: 293, distance: 84.0
click at [1145, 293] on td "[PHONE_NUMBER]" at bounding box center [1168, 314] width 218 height 93
copy span "3350-2512-8048"
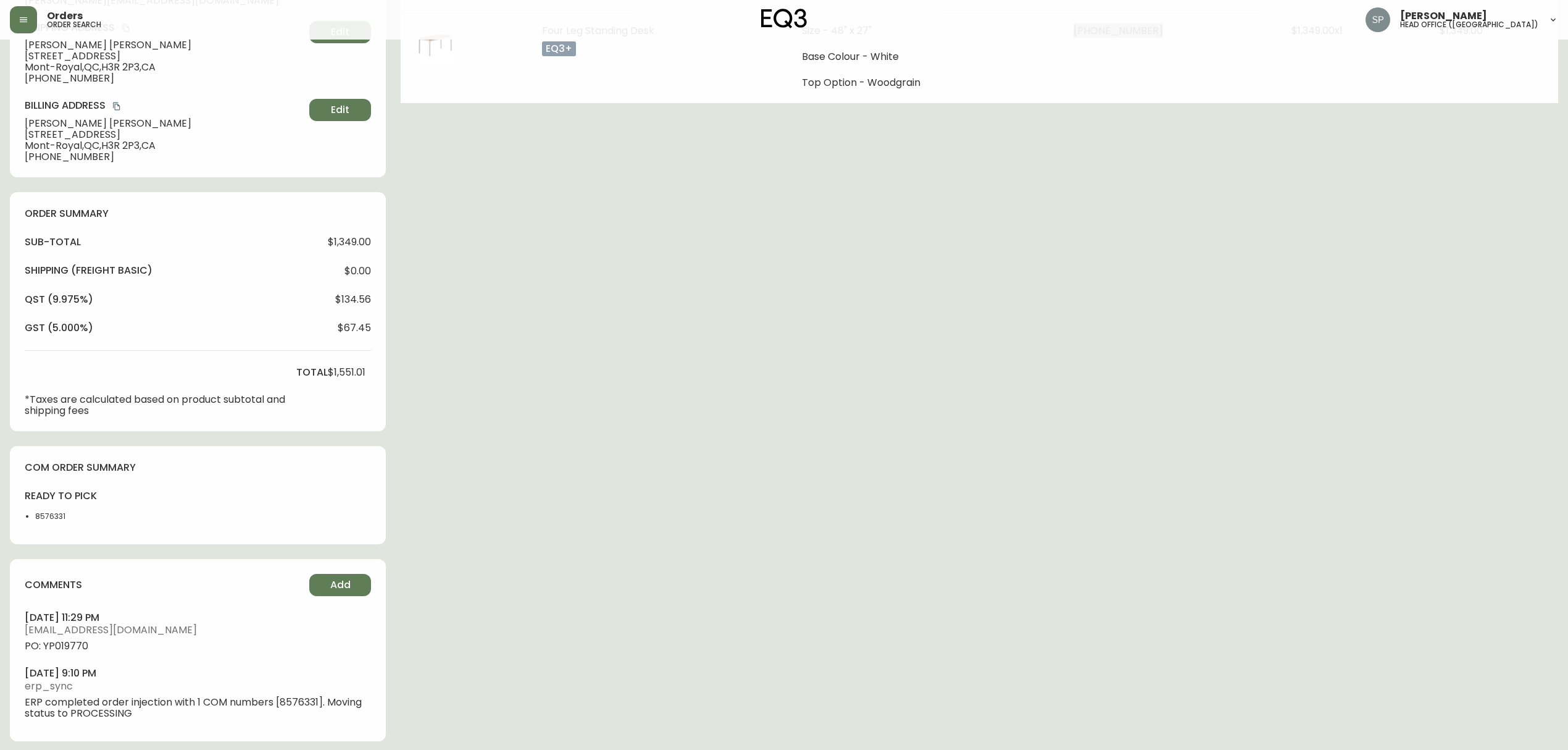
scroll to position [262, 0]
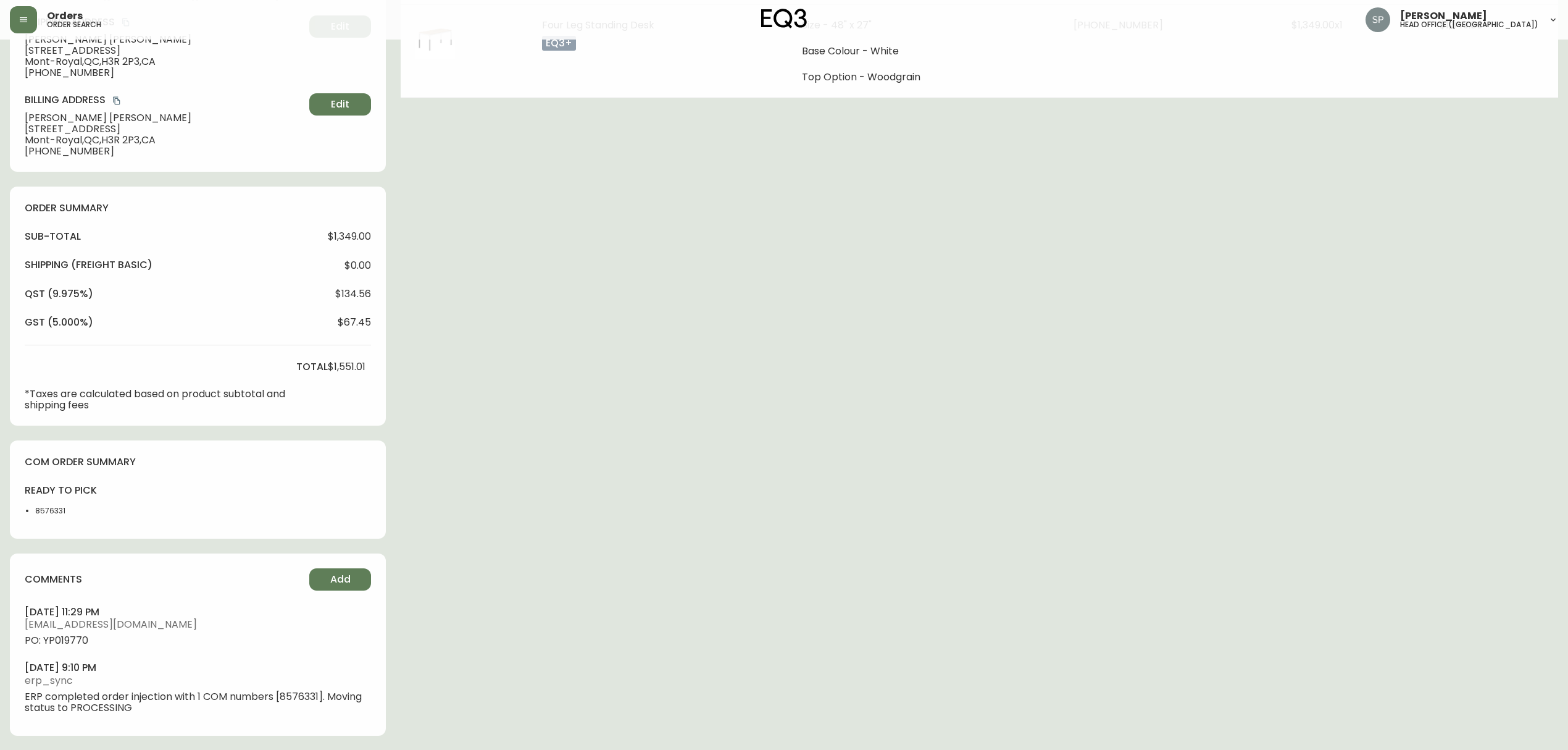
click at [42, 507] on li "8576331" at bounding box center [67, 510] width 65 height 11
drag, startPoint x: 42, startPoint y: 507, endPoint x: 142, endPoint y: 503, distance: 100.1
click at [42, 507] on li "8576331" at bounding box center [67, 510] width 65 height 11
click at [58, 509] on li "8576331" at bounding box center [67, 510] width 65 height 11
click at [57, 509] on li "8576331" at bounding box center [67, 510] width 65 height 11
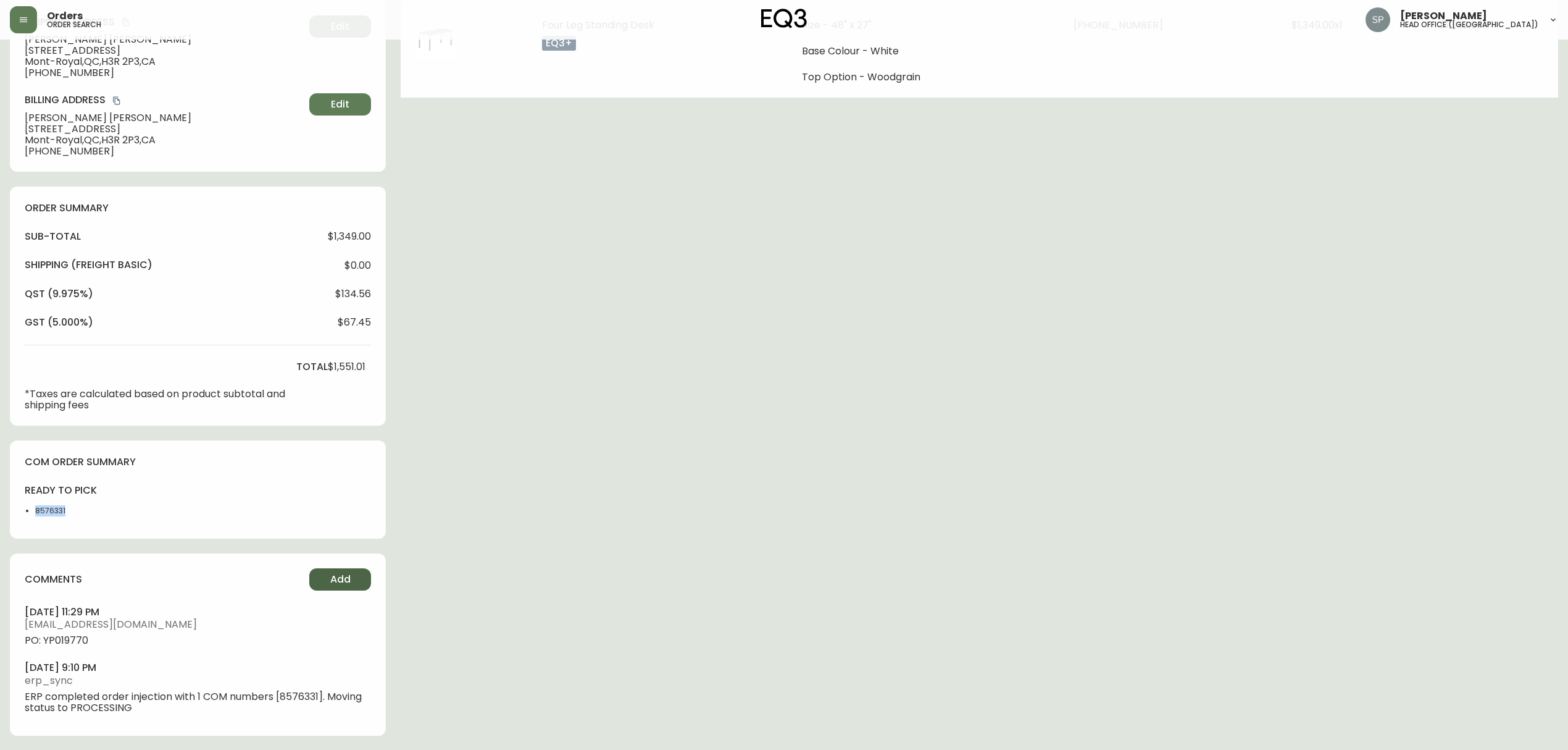
click at [325, 584] on button "Add" at bounding box center [340, 579] width 62 height 22
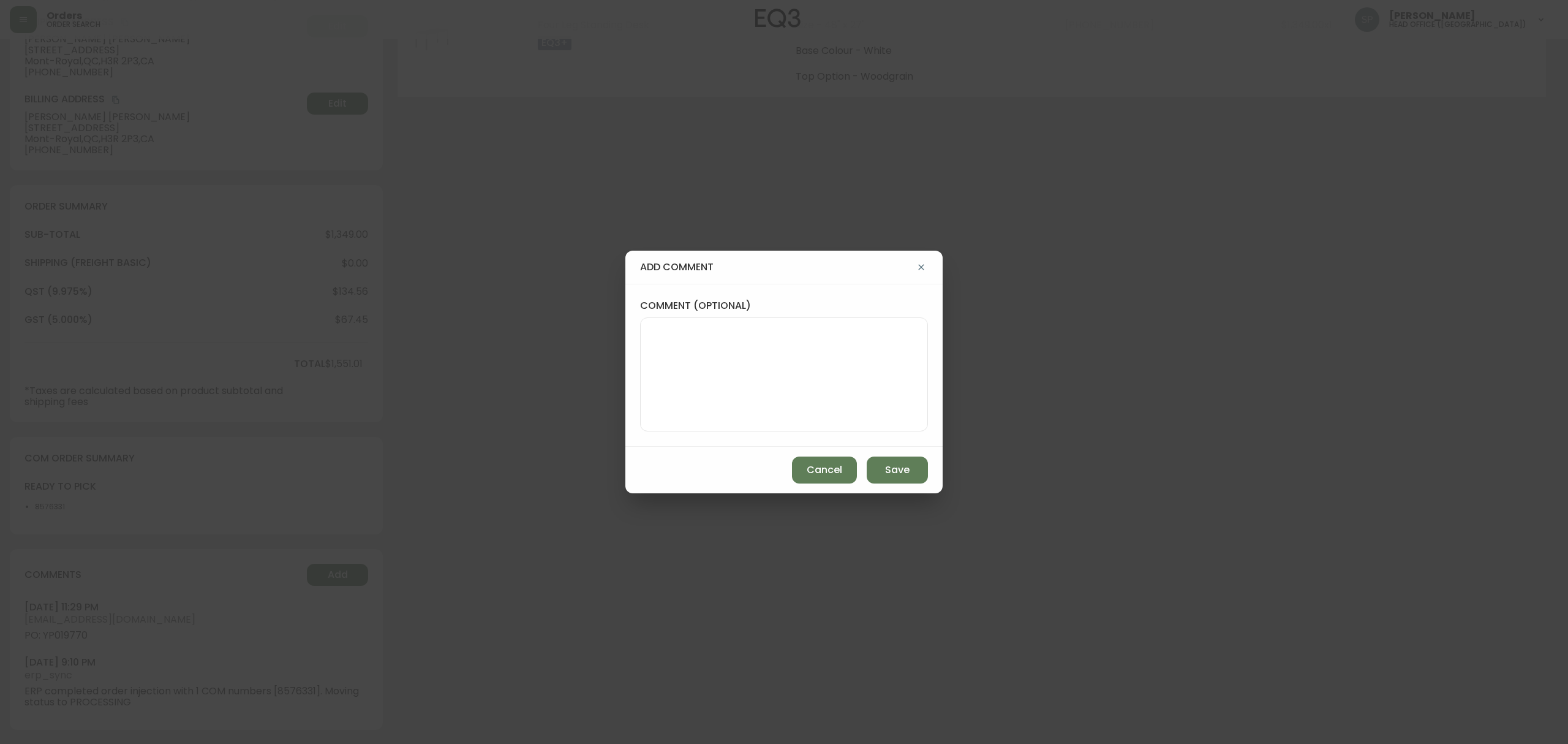
click at [686, 361] on textarea "comment (optional)" at bounding box center [784, 375] width 267 height 98
type textarea "*IGNORE BELOW PO*"
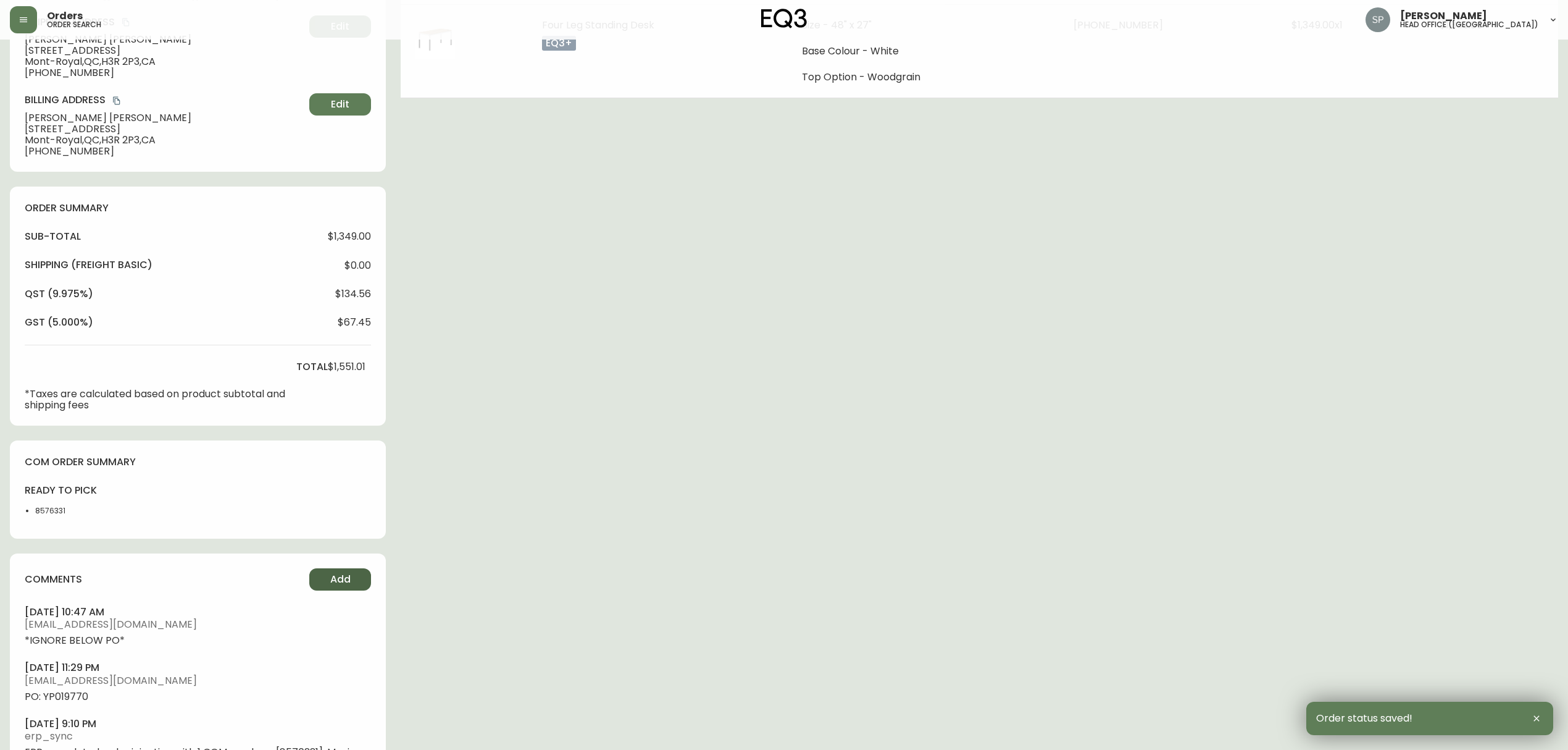
click at [336, 582] on span "Add" at bounding box center [340, 579] width 20 height 14
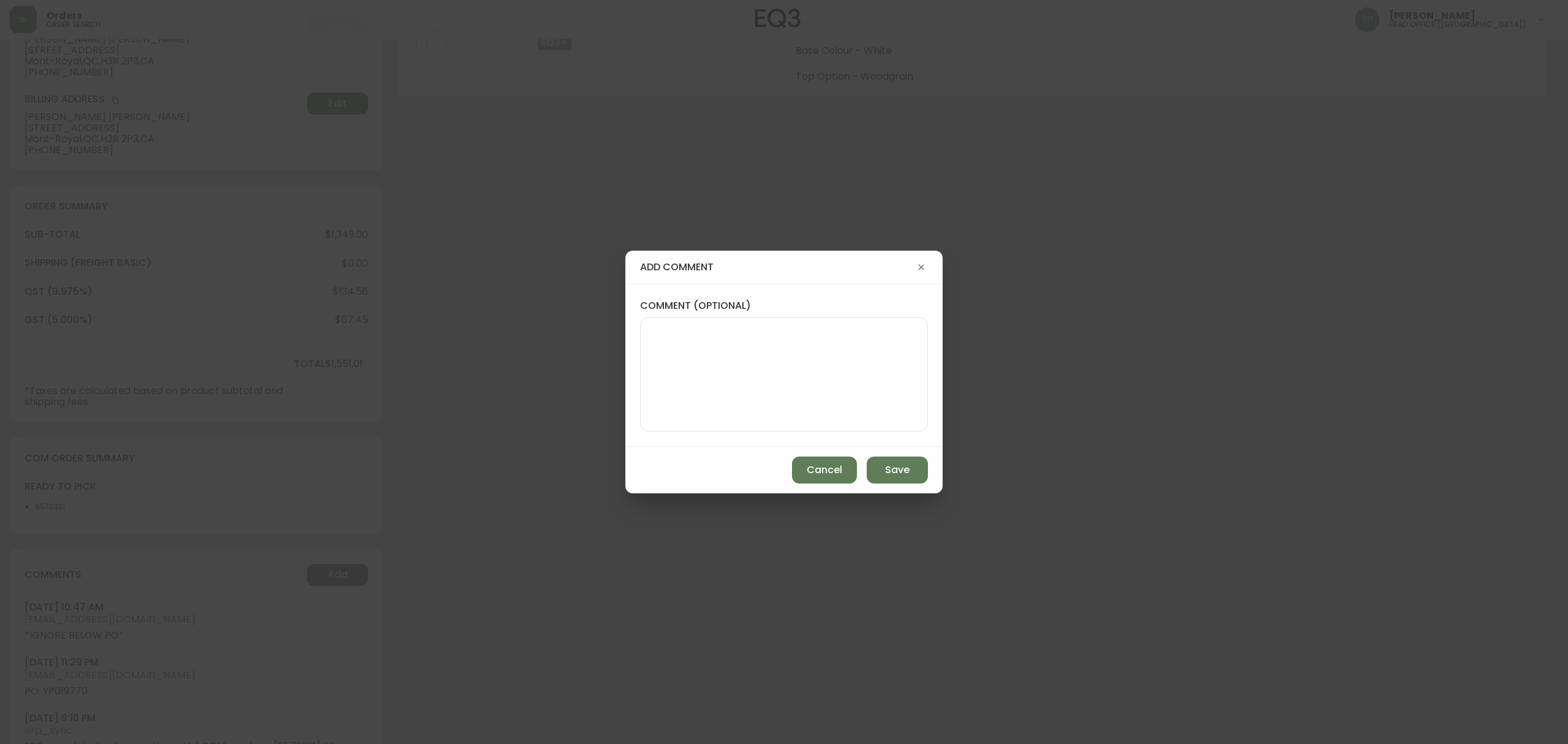
click at [721, 405] on textarea "comment (optional)" at bounding box center [784, 375] width 267 height 98
type textarea "R"
paste textarea "P019776"
click at [710, 333] on textarea "BRANCH PO: P019776" at bounding box center [784, 375] width 267 height 98
type textarea "BRANCH PO: YP019776"
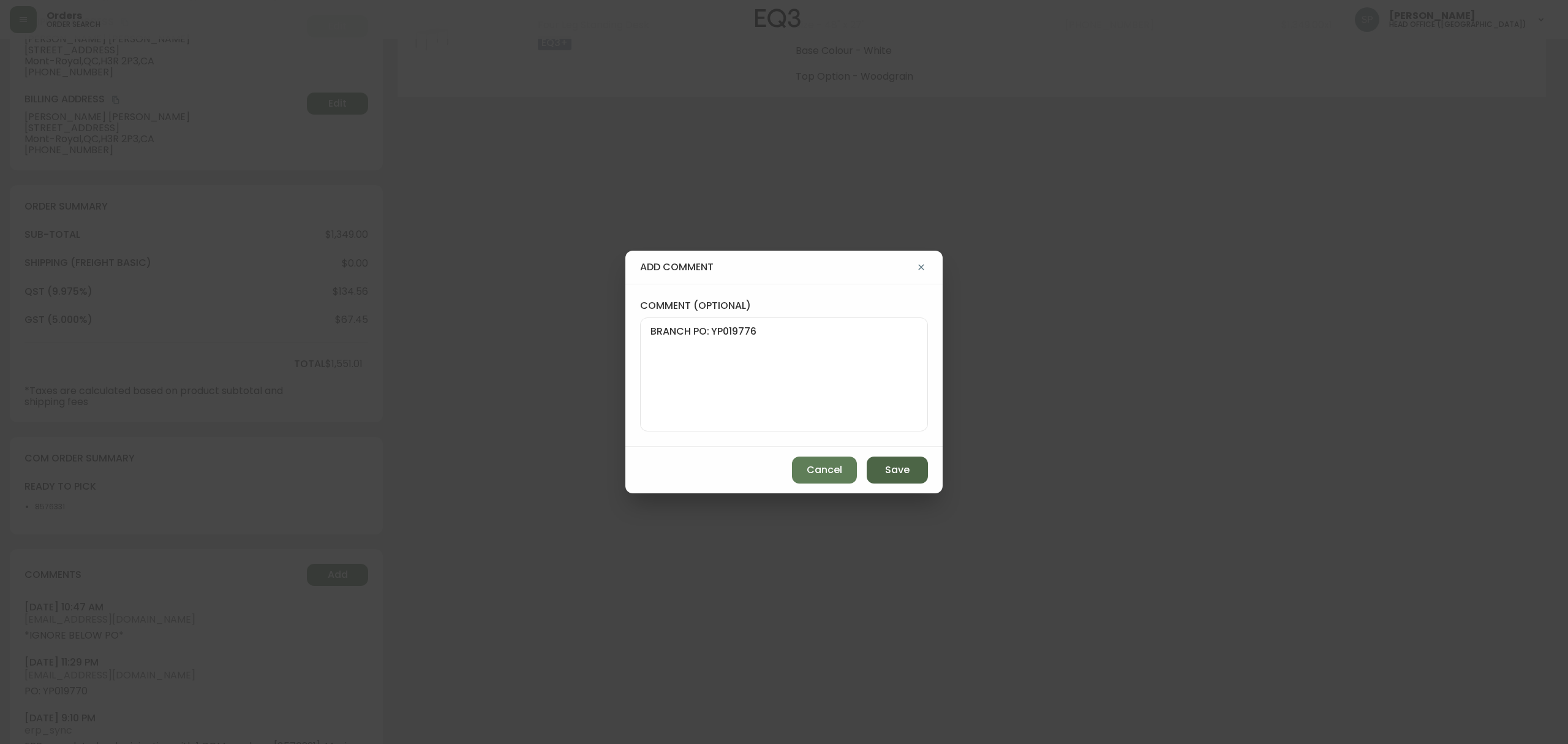
click at [903, 465] on span "Save" at bounding box center [897, 470] width 24 height 14
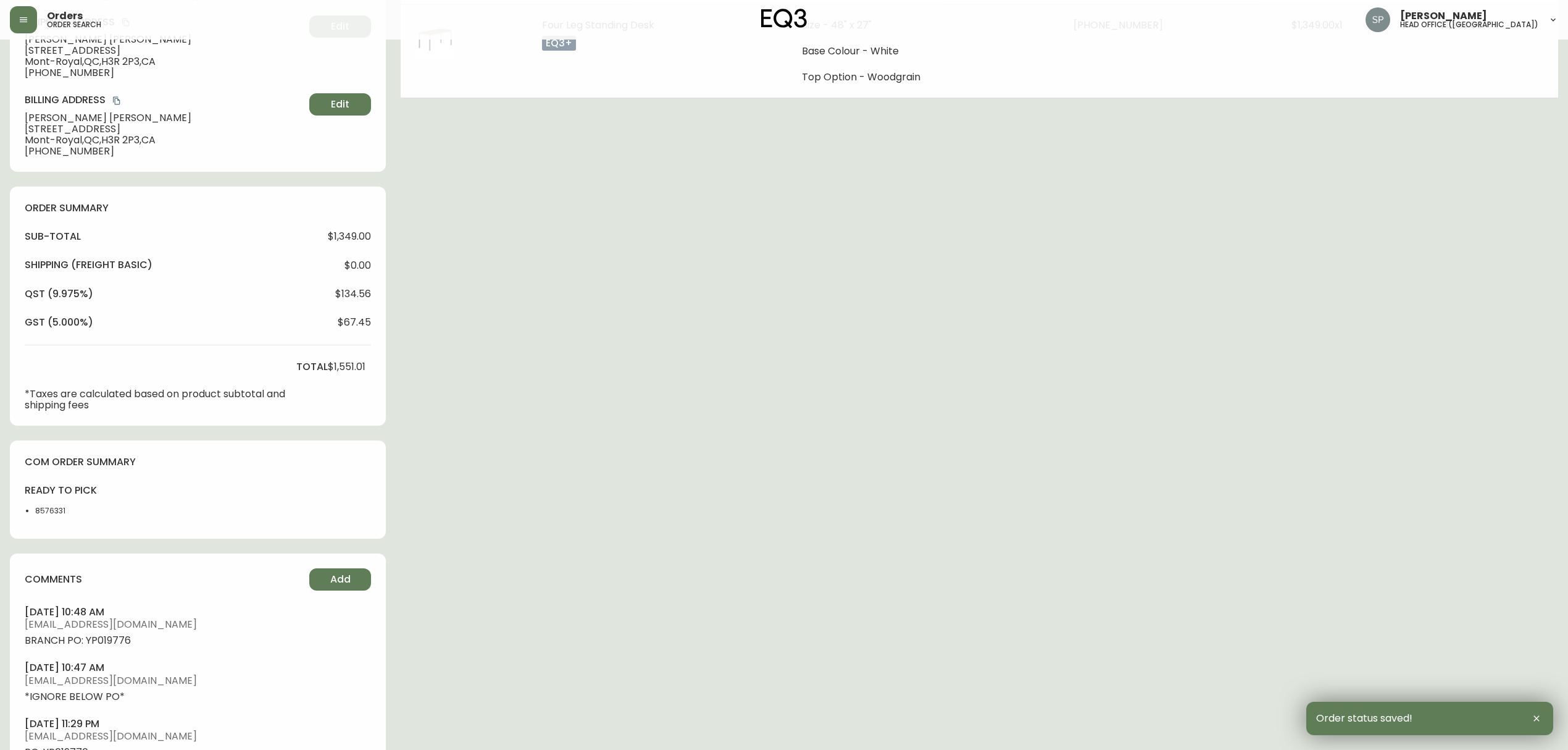
click at [228, 621] on span "[EMAIL_ADDRESS][DOMAIN_NAME]" at bounding box center [197, 625] width 347 height 11
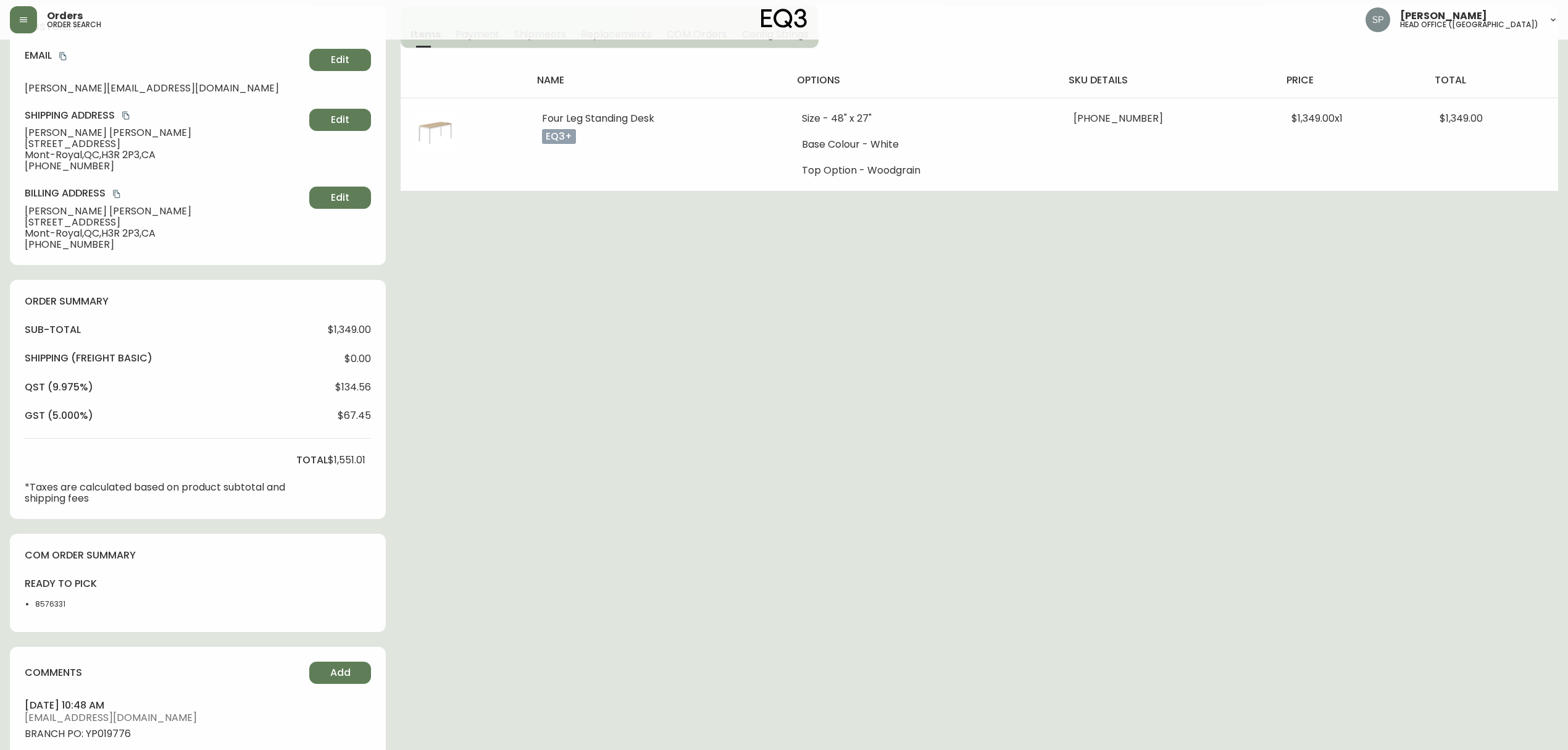
scroll to position [0, 0]
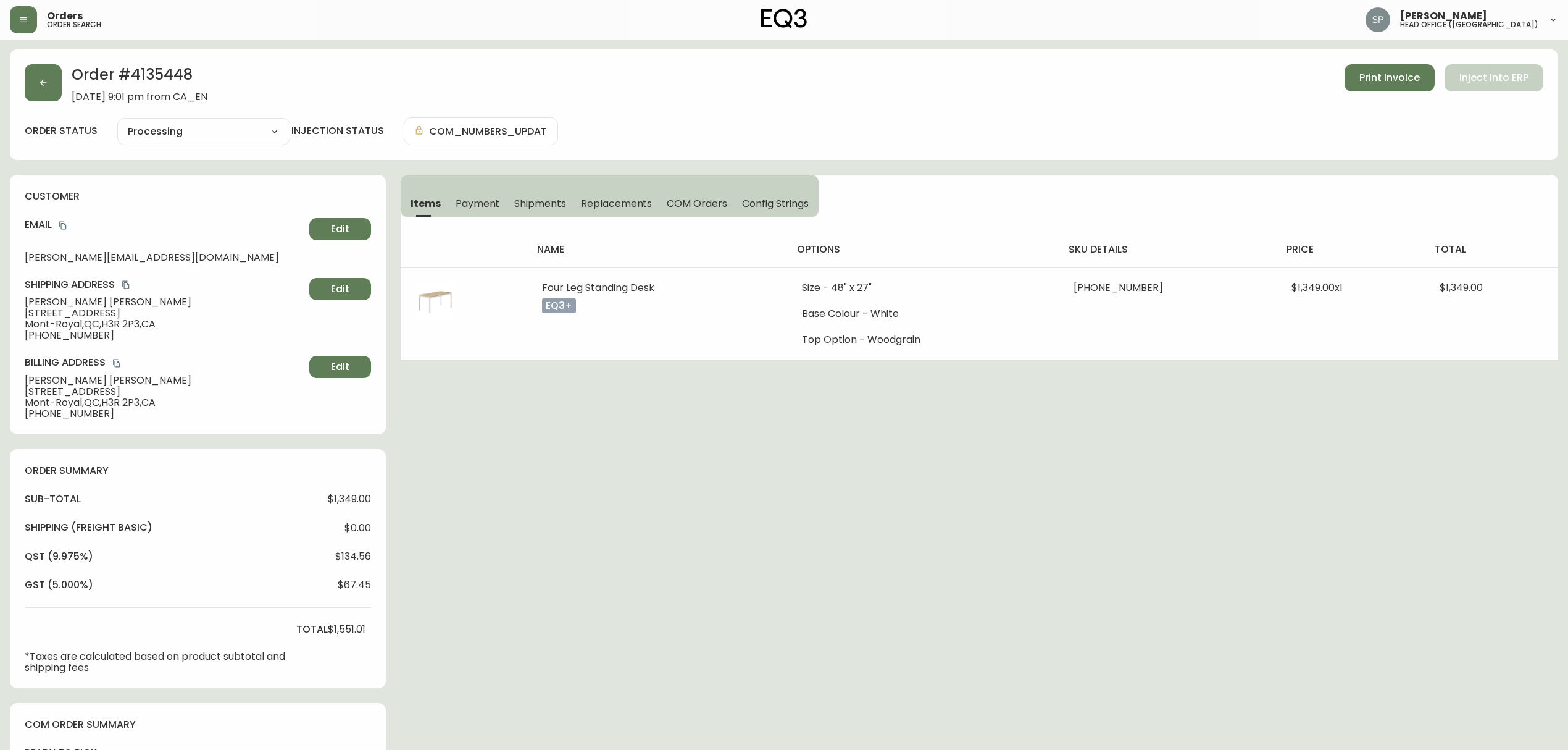
click at [807, 538] on div "Order # 4135448 [DATE] 9:01 pm from CA_EN Print Invoice Inject into ERP order s…" at bounding box center [784, 587] width 1549 height 1076
click at [257, 127] on select "Cancelled Fully Shipped Processing Partially Shipped" at bounding box center [203, 132] width 173 height 18
drag, startPoint x: 391, startPoint y: 66, endPoint x: 386, endPoint y: 58, distance: 9.4
click at [391, 66] on div "Order # 4135448 [DATE] 9:01 pm from CA_EN Print Invoice Inject into ERP" at bounding box center [784, 83] width 1519 height 38
